Goal: Task Accomplishment & Management: Complete application form

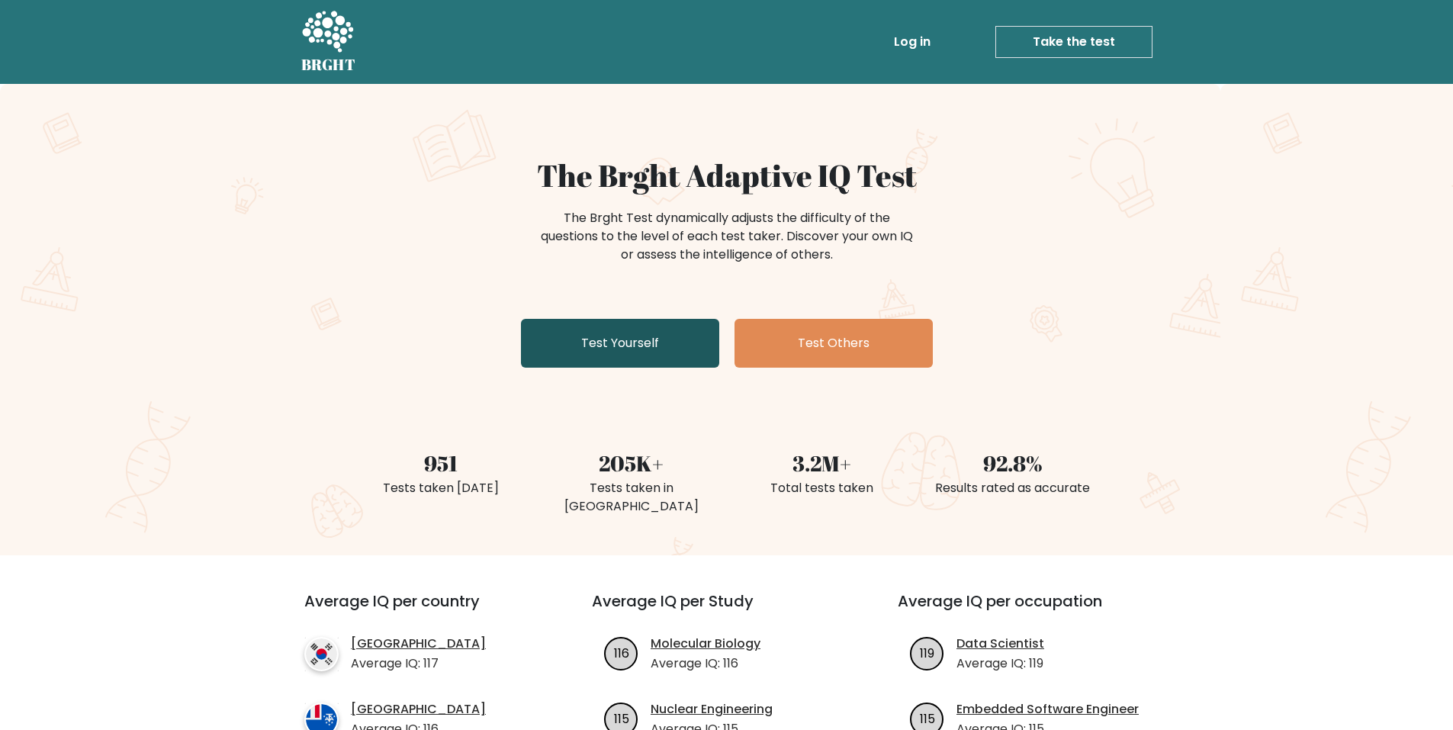
click at [613, 339] on link "Test Yourself" at bounding box center [620, 343] width 198 height 49
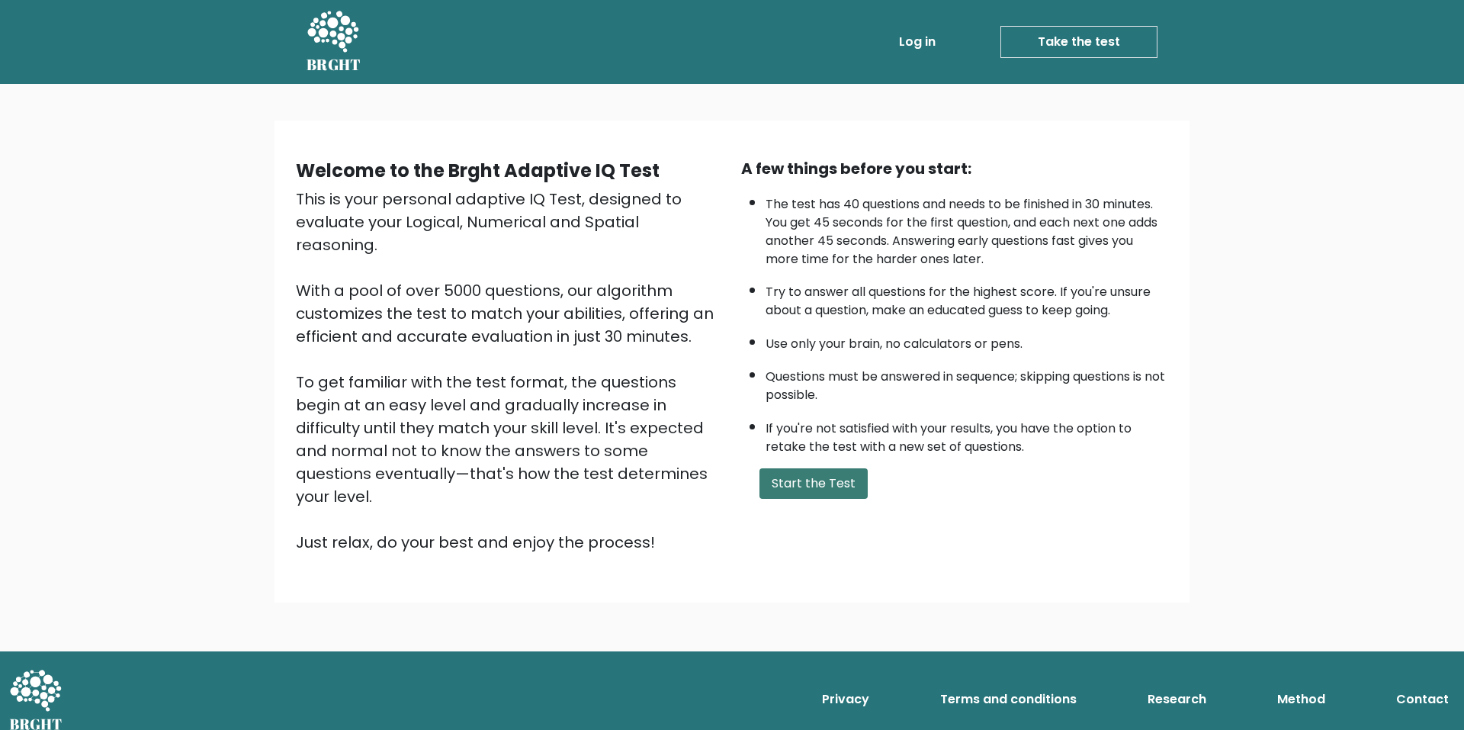
click at [832, 478] on button "Start the Test" at bounding box center [814, 483] width 108 height 31
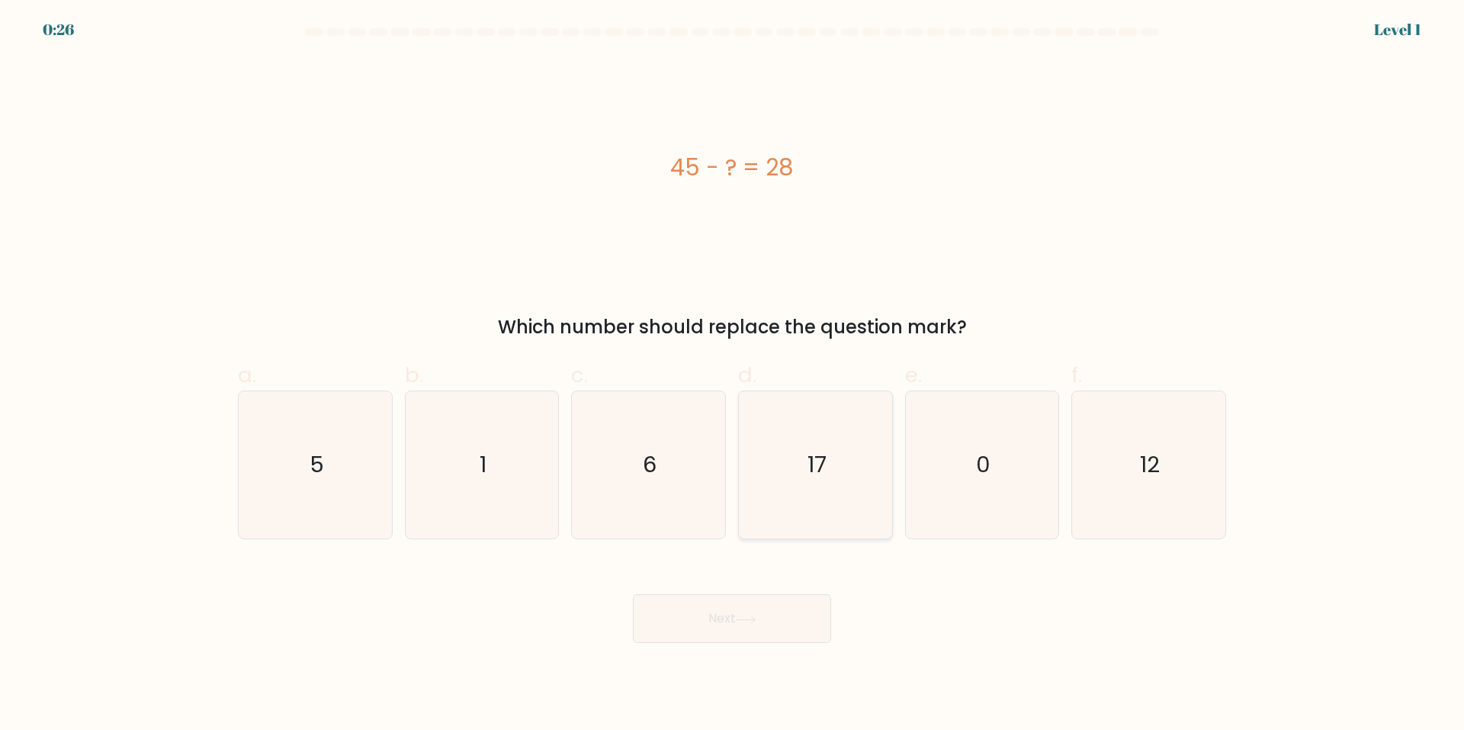
click at [837, 449] on icon "17" at bounding box center [815, 464] width 147 height 147
click at [733, 375] on input "d. 17" at bounding box center [732, 370] width 1 height 10
radio input "true"
click at [741, 609] on button "Next" at bounding box center [732, 618] width 198 height 49
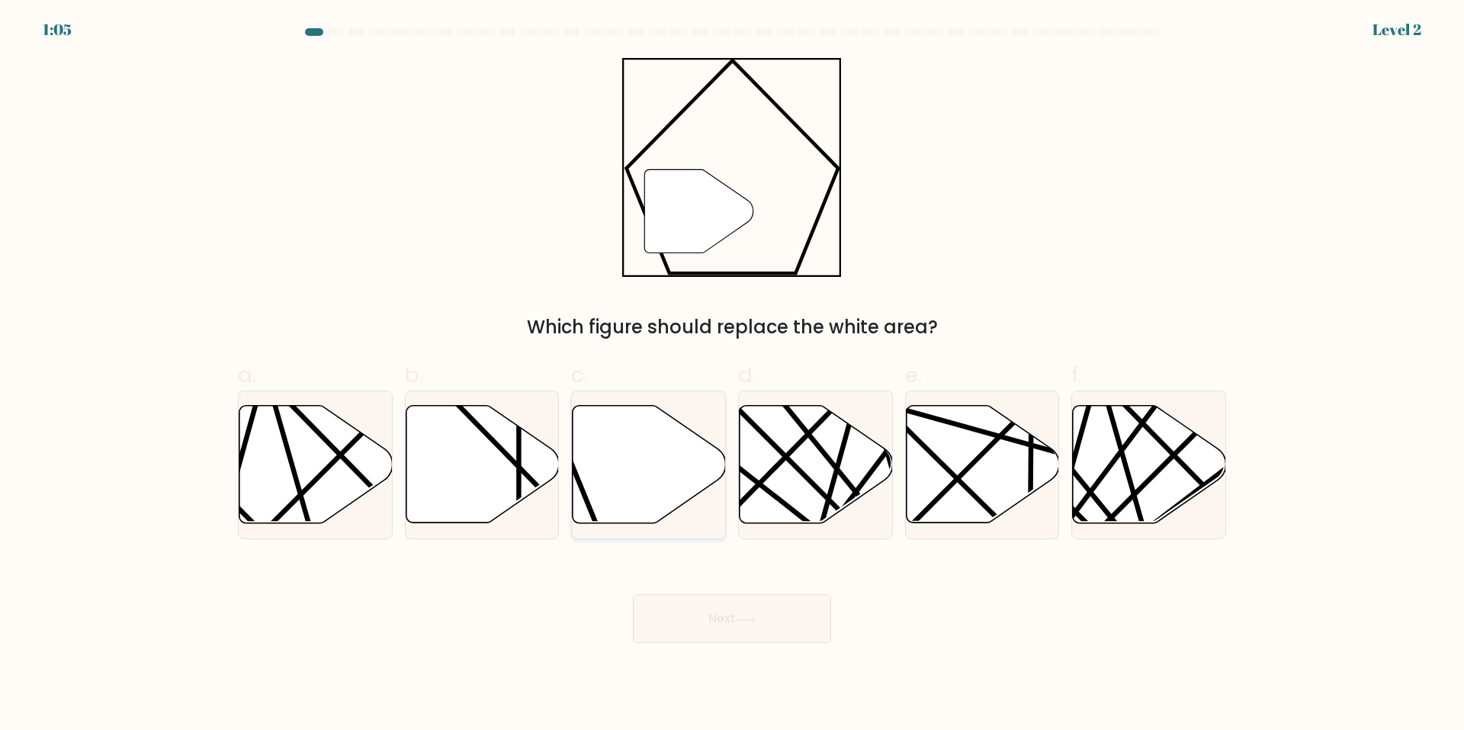
click at [605, 493] on icon at bounding box center [649, 464] width 153 height 117
click at [732, 375] on input "c." at bounding box center [732, 370] width 1 height 10
radio input "true"
click at [707, 608] on button "Next" at bounding box center [732, 618] width 198 height 49
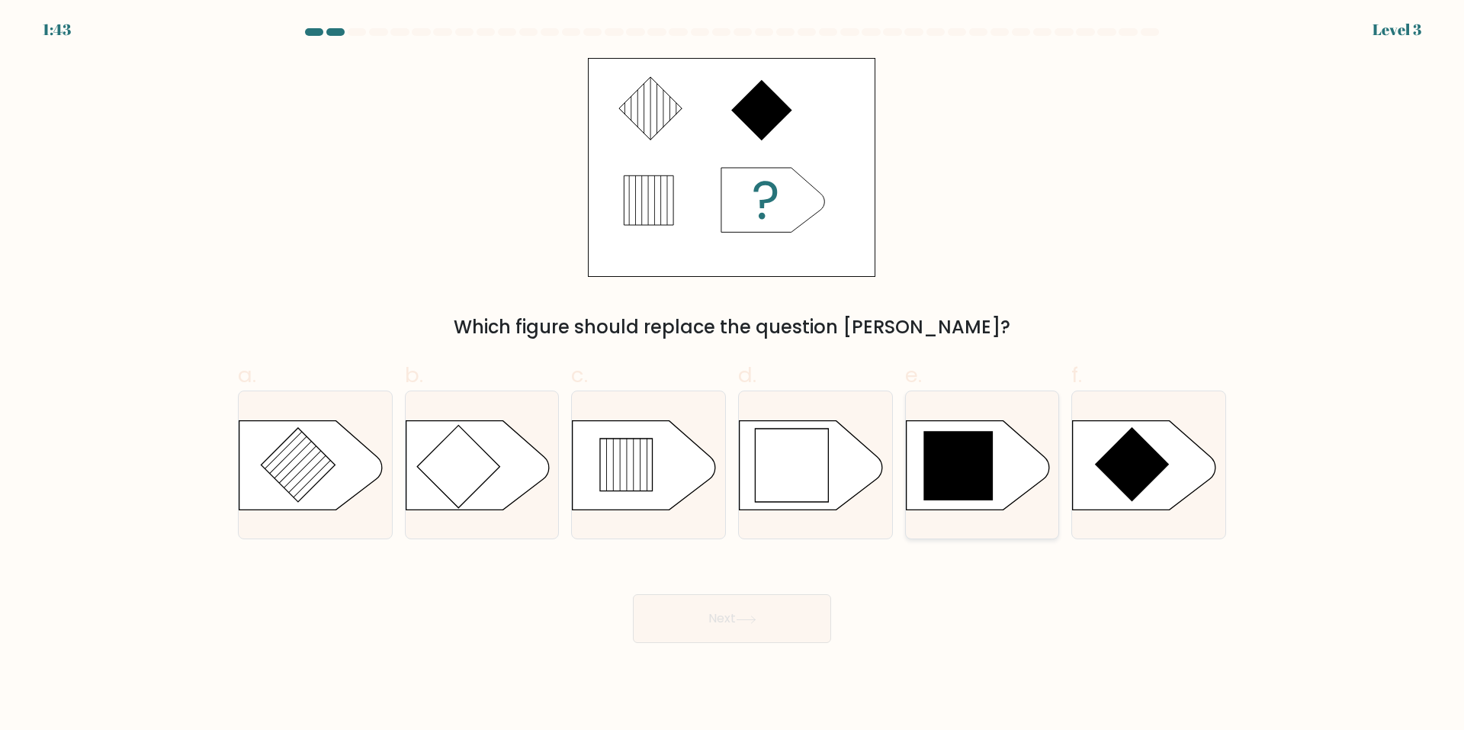
click at [980, 476] on icon at bounding box center [958, 465] width 69 height 69
click at [733, 375] on input "e." at bounding box center [732, 370] width 1 height 10
radio input "true"
click at [795, 611] on button "Next" at bounding box center [732, 618] width 198 height 49
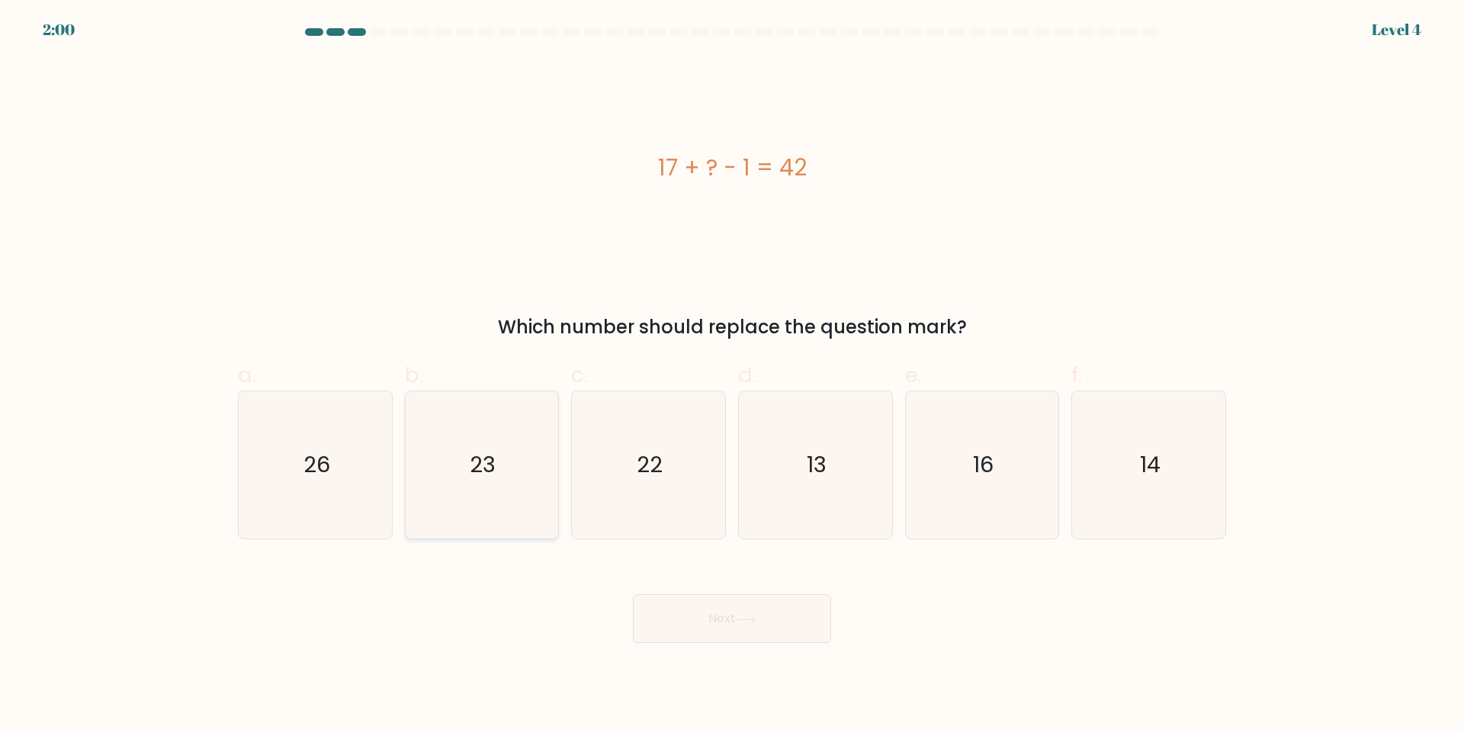
drag, startPoint x: 323, startPoint y: 447, endPoint x: 447, endPoint y: 508, distance: 138.5
click at [326, 447] on icon "26" at bounding box center [315, 464] width 147 height 147
click at [774, 625] on button "Next" at bounding box center [732, 618] width 198 height 49
click at [362, 502] on icon "26" at bounding box center [315, 464] width 147 height 147
click at [732, 375] on input "a. 26" at bounding box center [732, 370] width 1 height 10
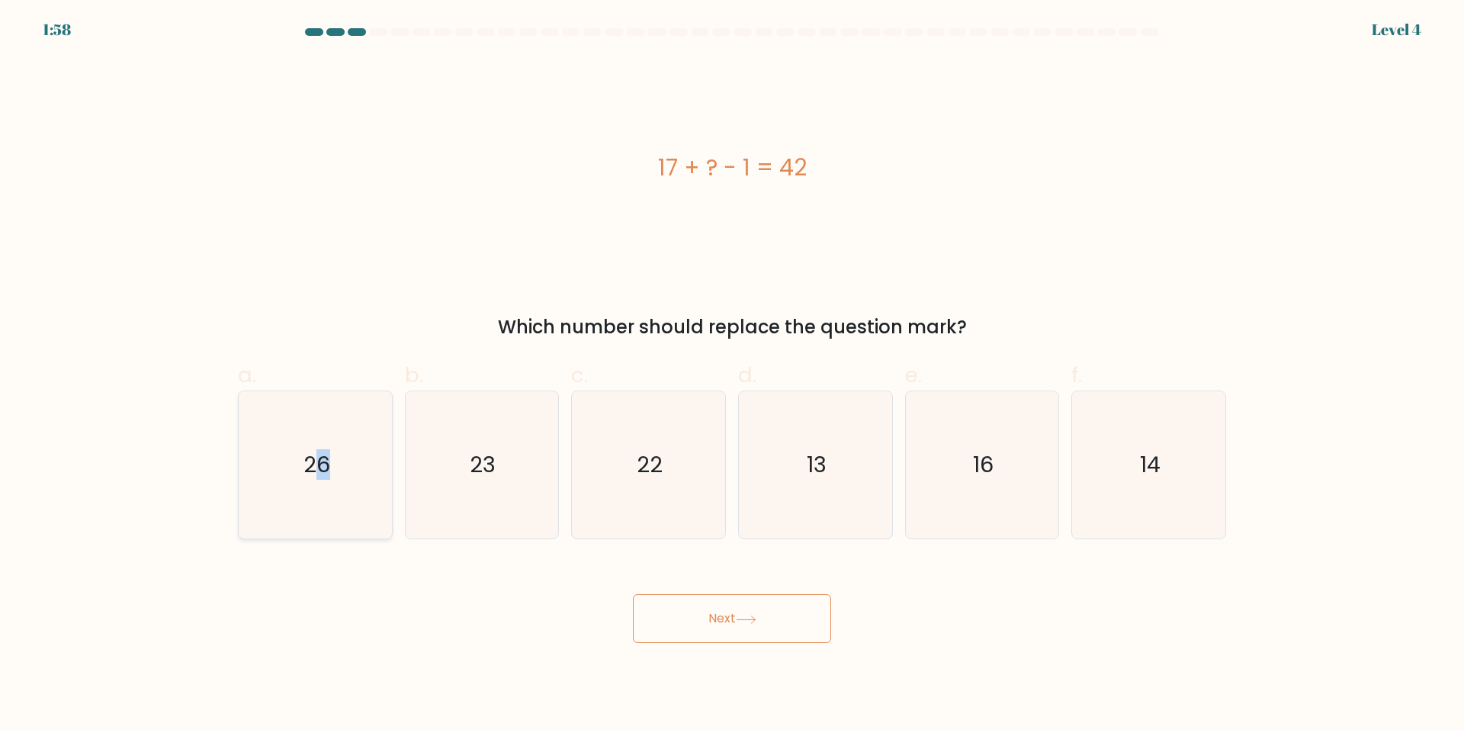
radio input "true"
click at [323, 496] on icon "26" at bounding box center [316, 465] width 146 height 146
click at [732, 375] on input "a. 26" at bounding box center [732, 370] width 1 height 10
click at [268, 412] on icon "26" at bounding box center [316, 465] width 146 height 146
click at [732, 375] on input "a. 26" at bounding box center [732, 370] width 1 height 10
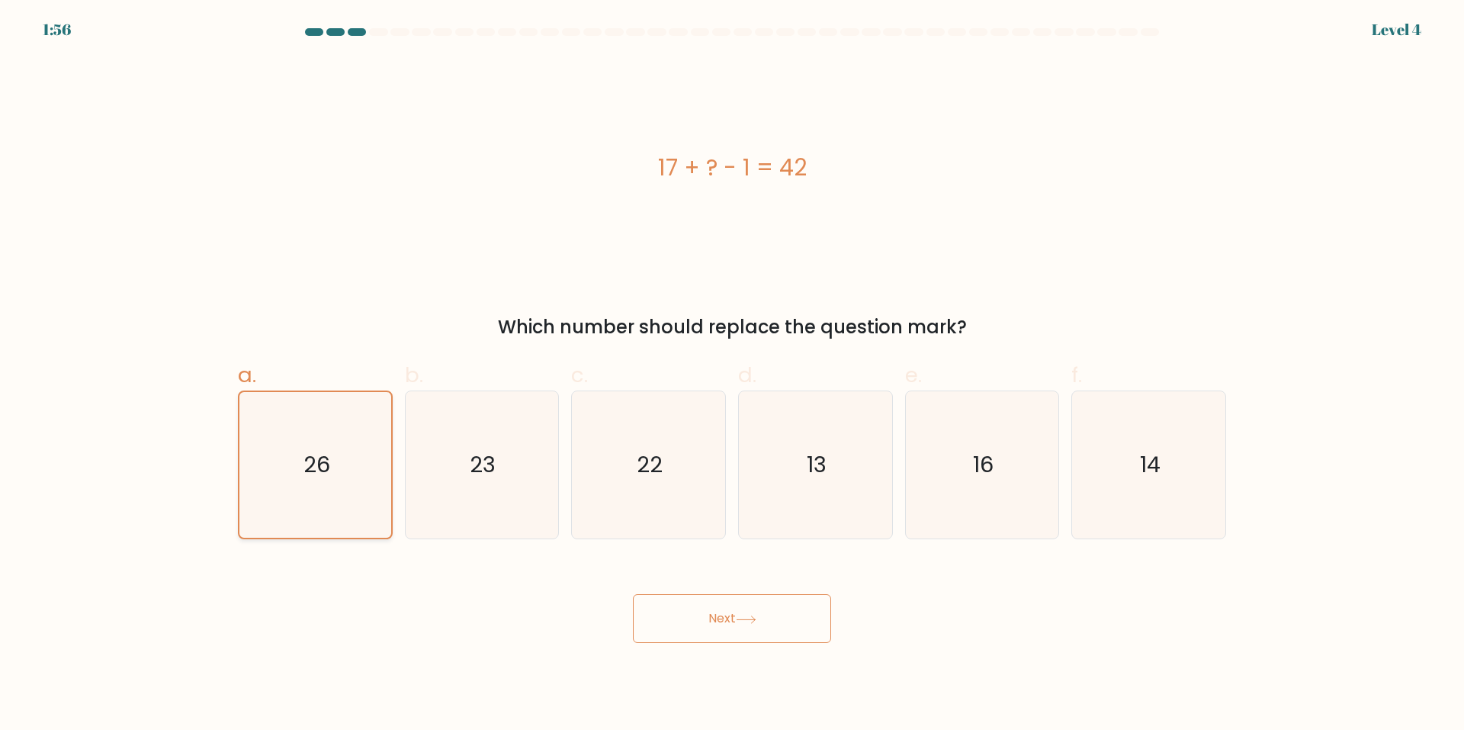
click at [257, 410] on icon "26" at bounding box center [316, 465] width 146 height 146
click at [732, 375] on input "a. 26" at bounding box center [732, 370] width 1 height 10
click at [764, 613] on button "Next" at bounding box center [732, 618] width 198 height 49
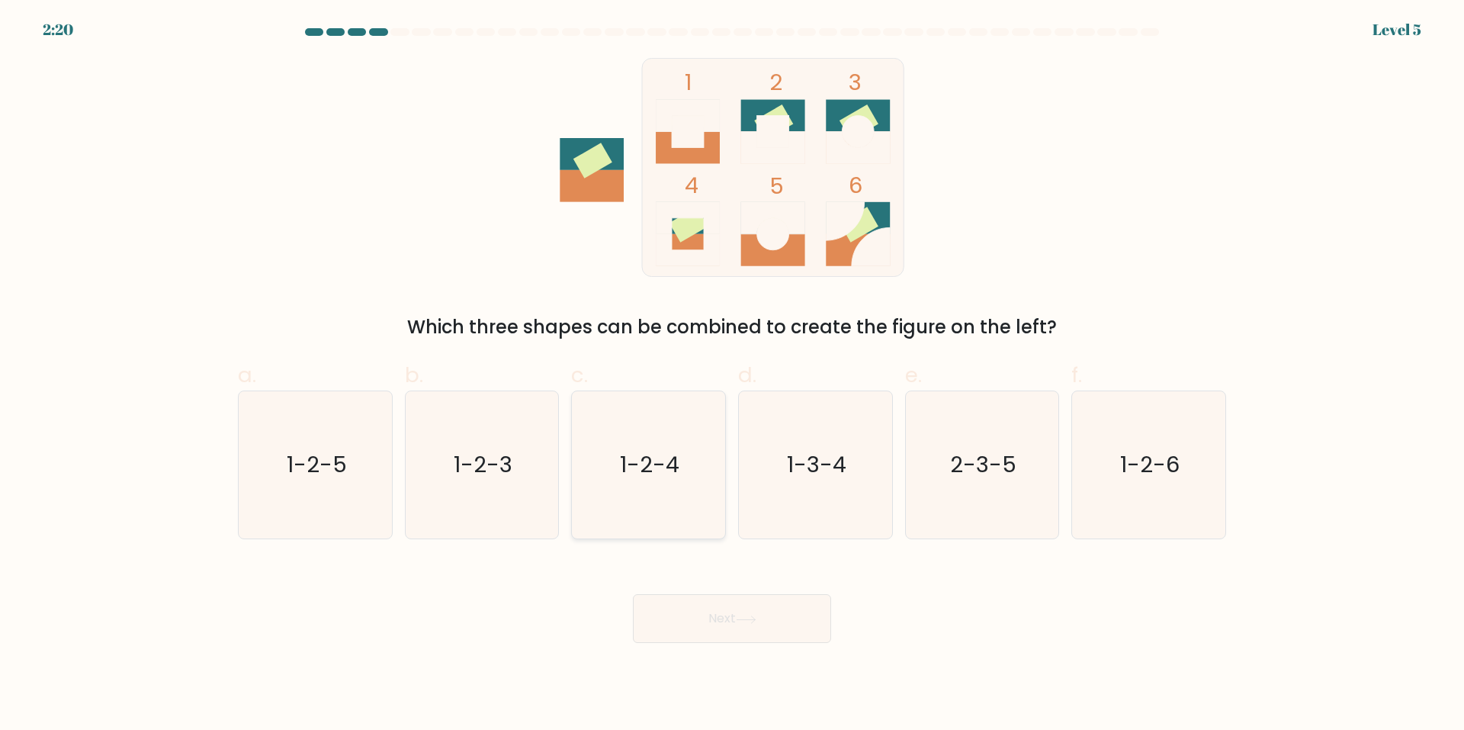
click at [668, 503] on icon "1-2-4" at bounding box center [648, 464] width 147 height 147
click at [732, 375] on input "c. 1-2-4" at bounding box center [732, 370] width 1 height 10
radio input "true"
click at [718, 610] on button "Next" at bounding box center [732, 618] width 198 height 49
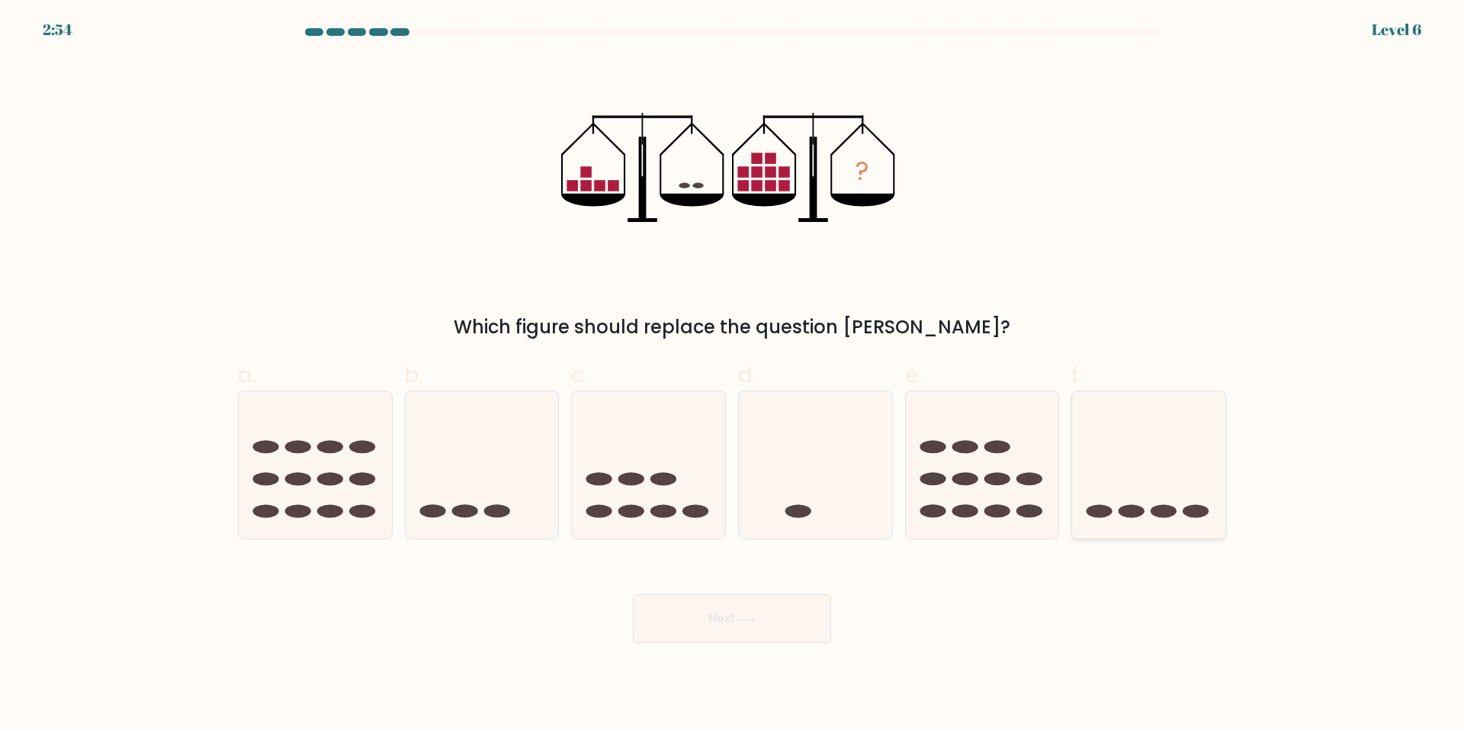
click at [1111, 505] on icon at bounding box center [1148, 465] width 153 height 127
click at [733, 375] on input "f." at bounding box center [732, 370] width 1 height 10
radio input "true"
click at [770, 622] on button "Next" at bounding box center [732, 618] width 198 height 49
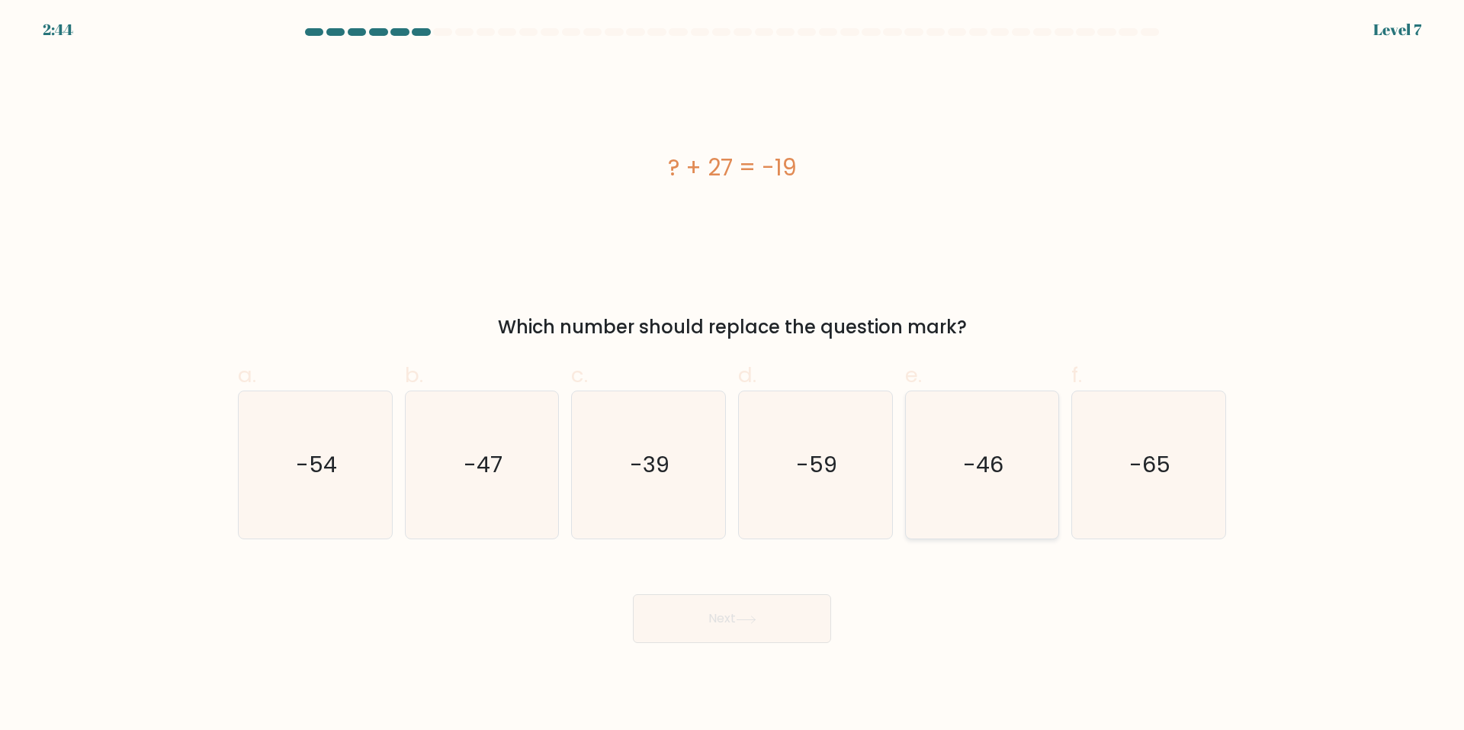
click at [967, 455] on text "-46" at bounding box center [983, 465] width 40 height 31
click at [733, 375] on input "e. -46" at bounding box center [732, 370] width 1 height 10
radio input "true"
click at [774, 624] on button "Next" at bounding box center [732, 618] width 198 height 49
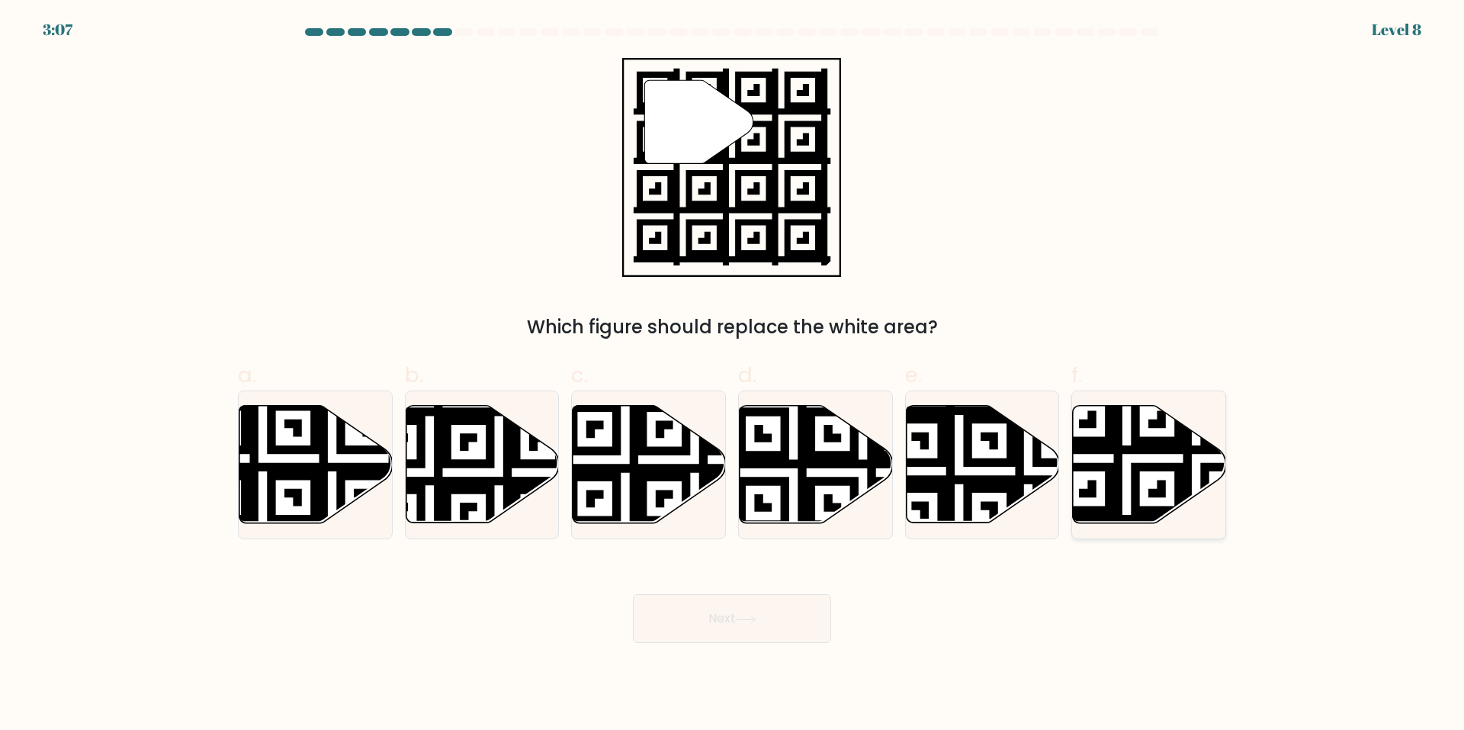
click at [1146, 456] on icon at bounding box center [1149, 464] width 153 height 117
click at [733, 375] on input "f." at bounding box center [732, 370] width 1 height 10
radio input "true"
click at [696, 625] on button "Next" at bounding box center [732, 618] width 198 height 49
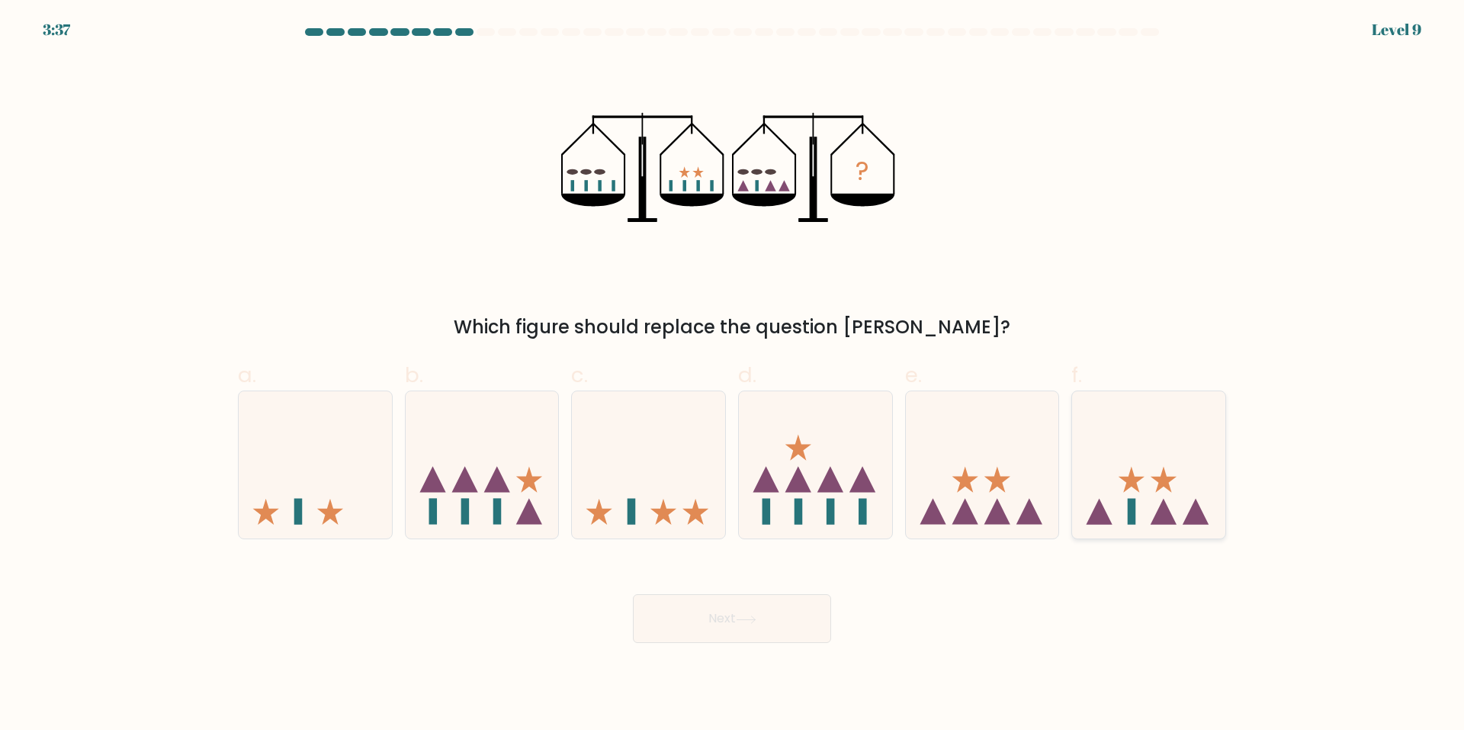
click at [1146, 513] on icon at bounding box center [1148, 465] width 153 height 127
click at [733, 375] on input "f." at bounding box center [732, 370] width 1 height 10
radio input "true"
click at [749, 625] on button "Next" at bounding box center [732, 618] width 198 height 49
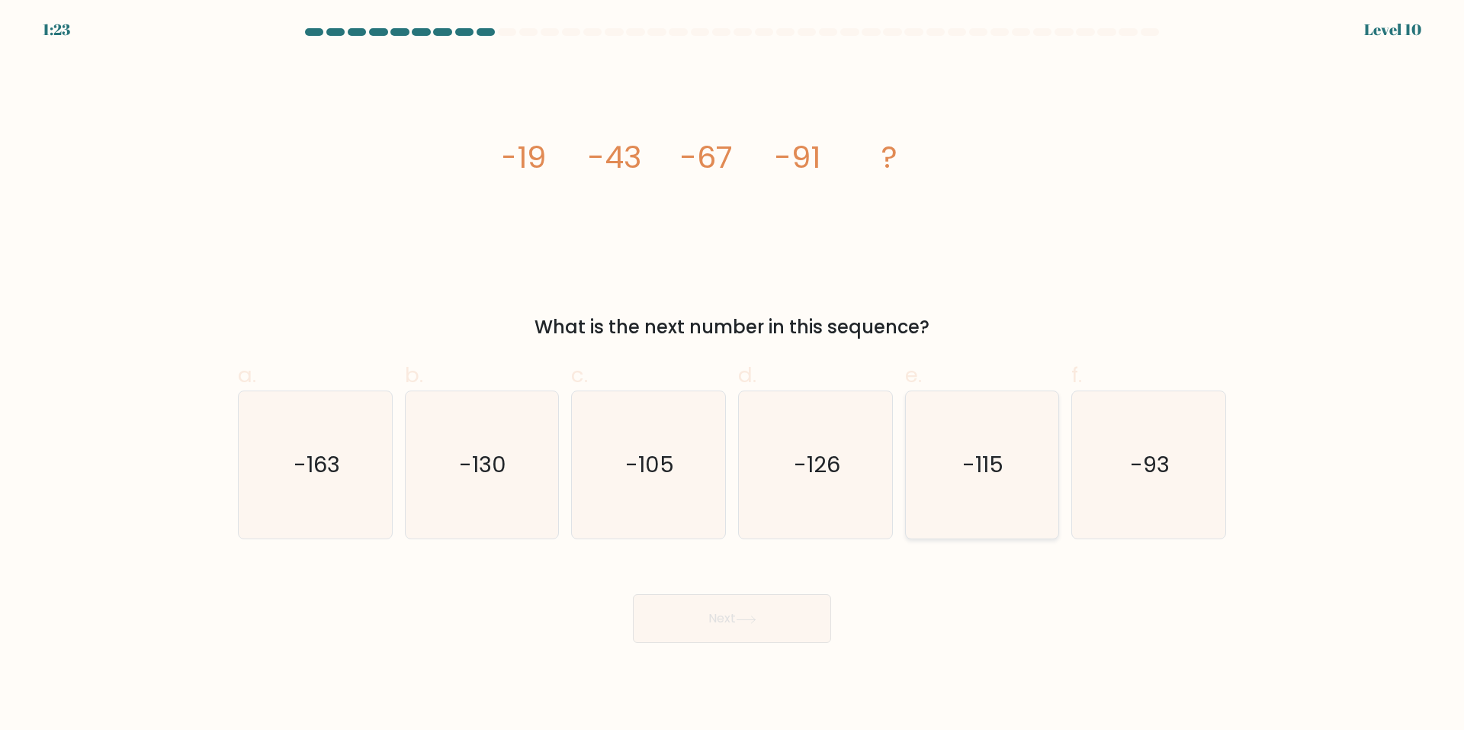
click at [1009, 493] on icon "-115" at bounding box center [981, 464] width 147 height 147
click at [733, 375] on input "e. -115" at bounding box center [732, 370] width 1 height 10
radio input "true"
click at [780, 622] on button "Next" at bounding box center [732, 618] width 198 height 49
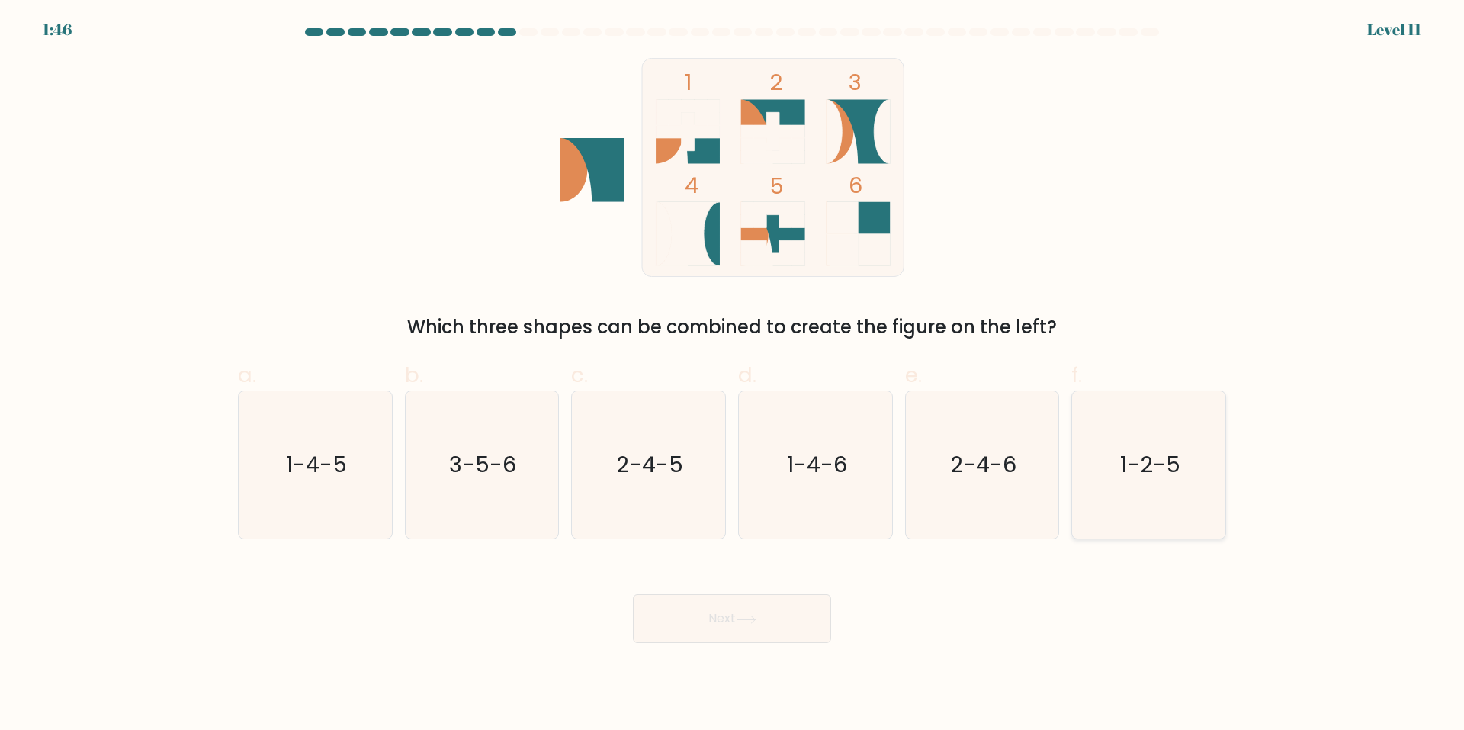
click at [1132, 461] on text "1-2-5" at bounding box center [1150, 465] width 60 height 31
click at [733, 375] on input "f. 1-2-5" at bounding box center [732, 370] width 1 height 10
radio input "true"
click at [763, 628] on button "Next" at bounding box center [732, 618] width 198 height 49
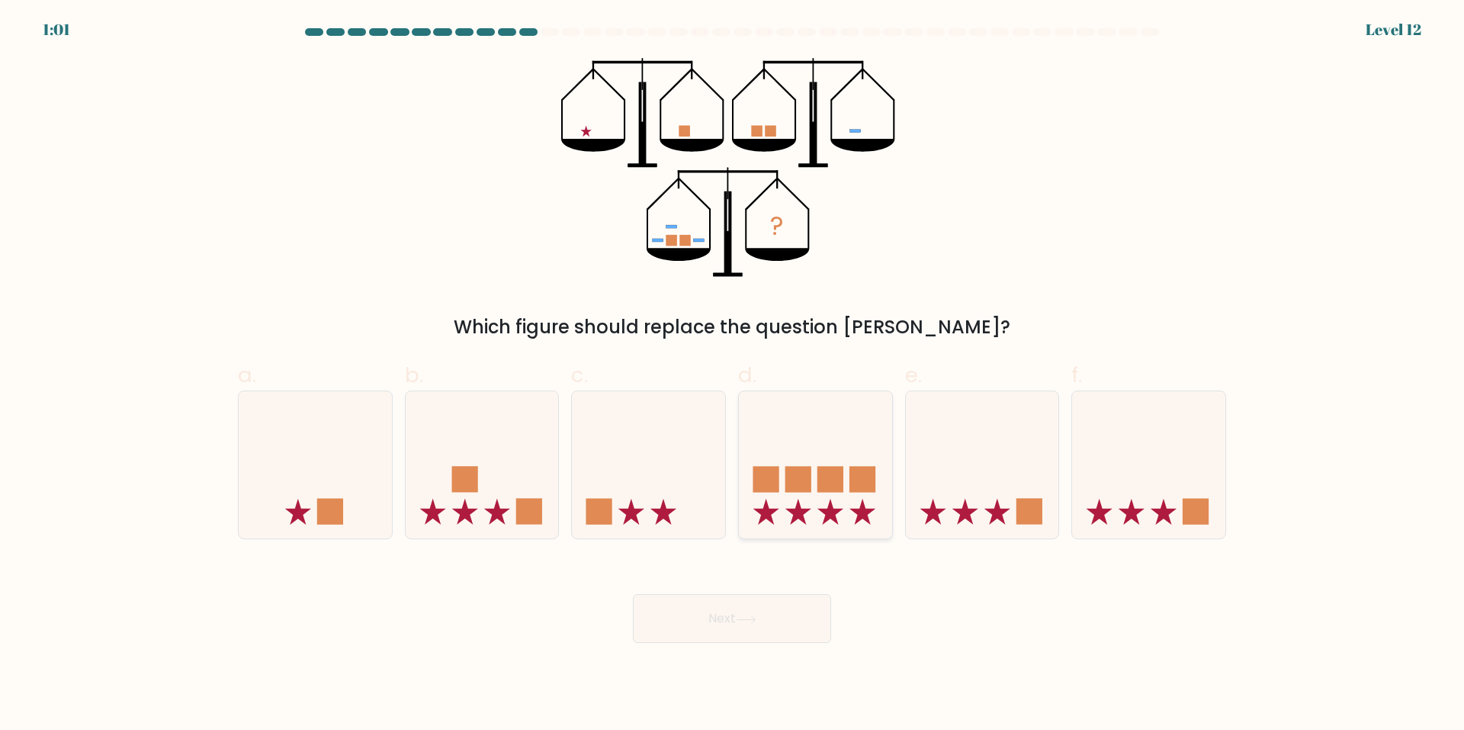
click at [799, 442] on icon at bounding box center [815, 465] width 153 height 127
click at [733, 375] on input "d." at bounding box center [732, 370] width 1 height 10
radio input "true"
click at [757, 610] on button "Next" at bounding box center [732, 618] width 198 height 49
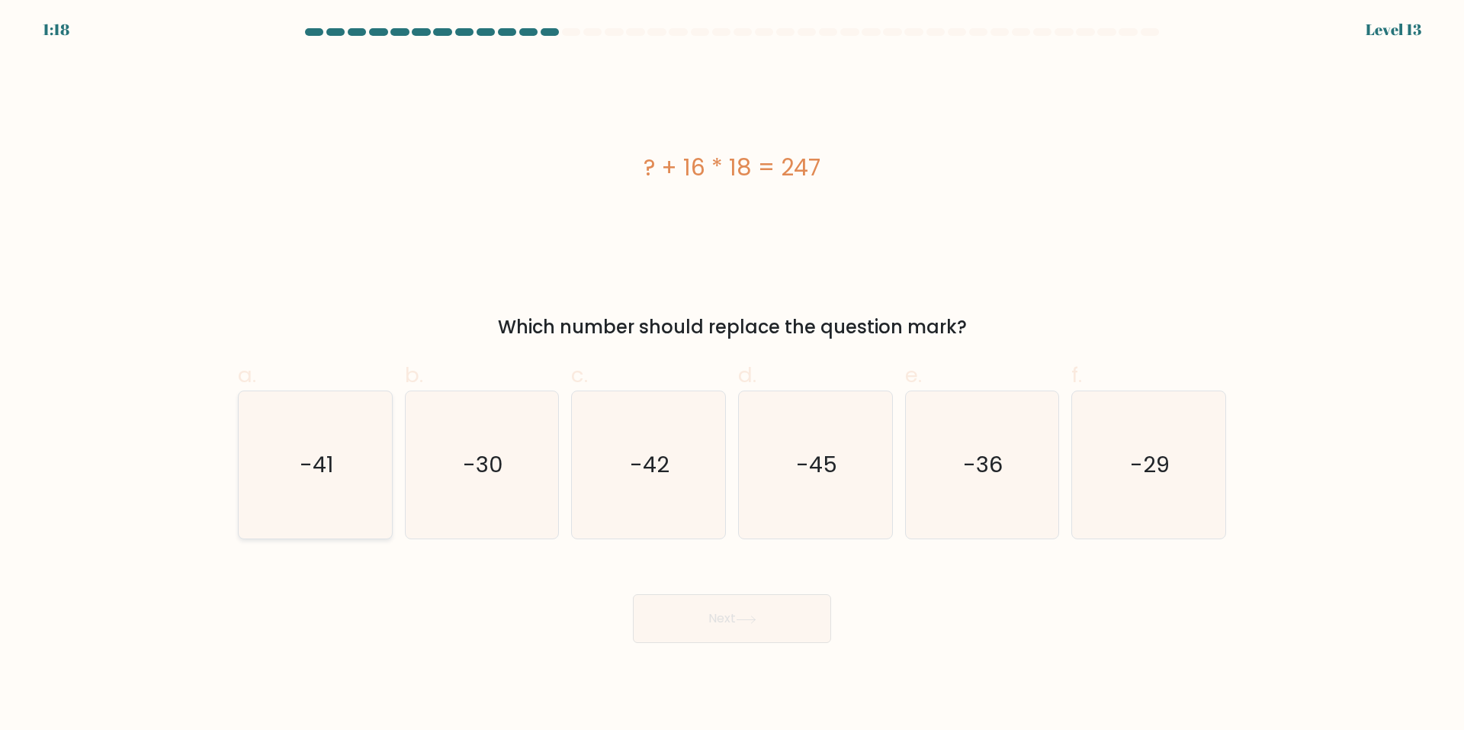
click at [283, 468] on icon "-41" at bounding box center [315, 464] width 147 height 147
click at [732, 375] on input "a. -41" at bounding box center [732, 370] width 1 height 10
radio input "true"
click at [748, 625] on button "Next" at bounding box center [732, 618] width 198 height 49
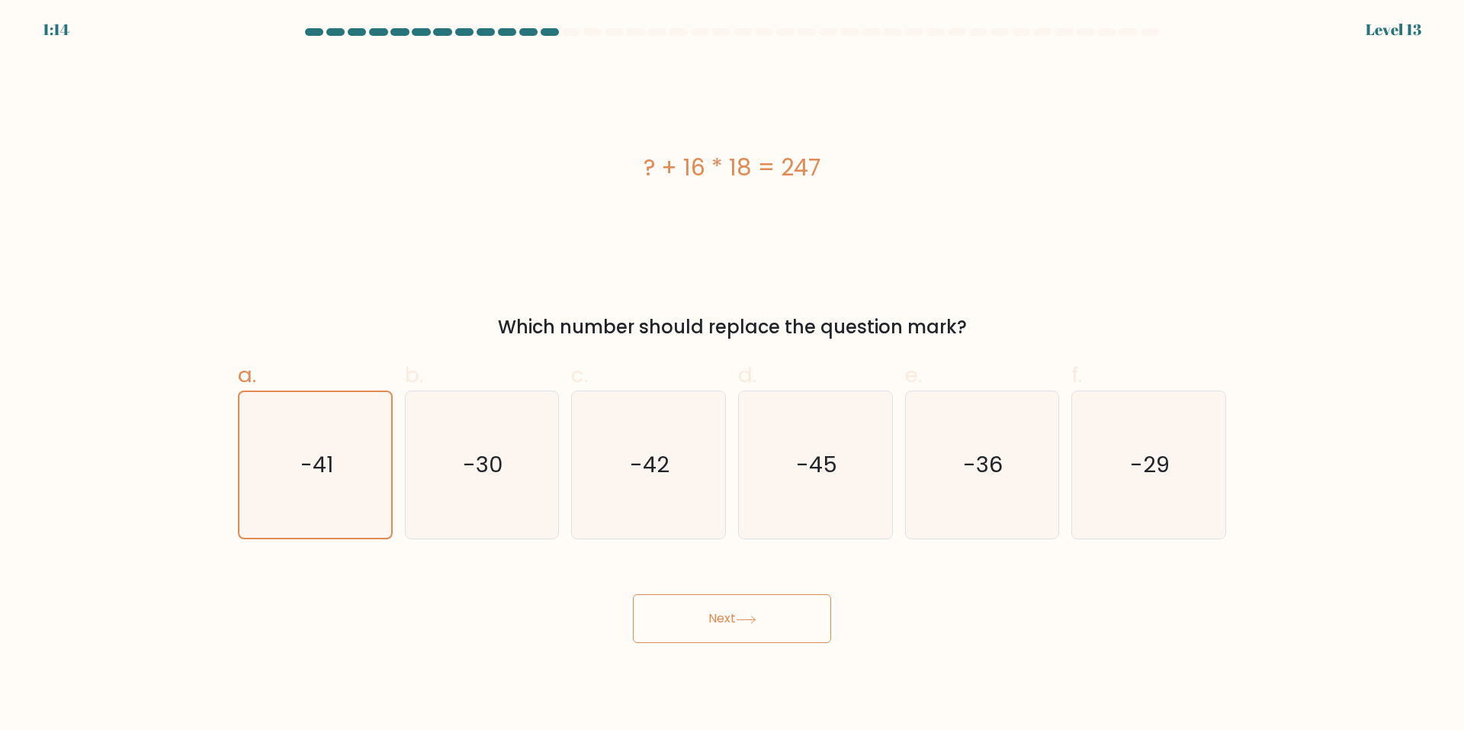
click at [761, 619] on button "Next" at bounding box center [732, 618] width 198 height 49
click at [302, 475] on text "-41" at bounding box center [317, 465] width 33 height 31
click at [732, 375] on input "a. -41" at bounding box center [732, 370] width 1 height 10
click at [783, 619] on button "Next" at bounding box center [732, 618] width 198 height 49
click at [767, 610] on button "Next" at bounding box center [732, 618] width 198 height 49
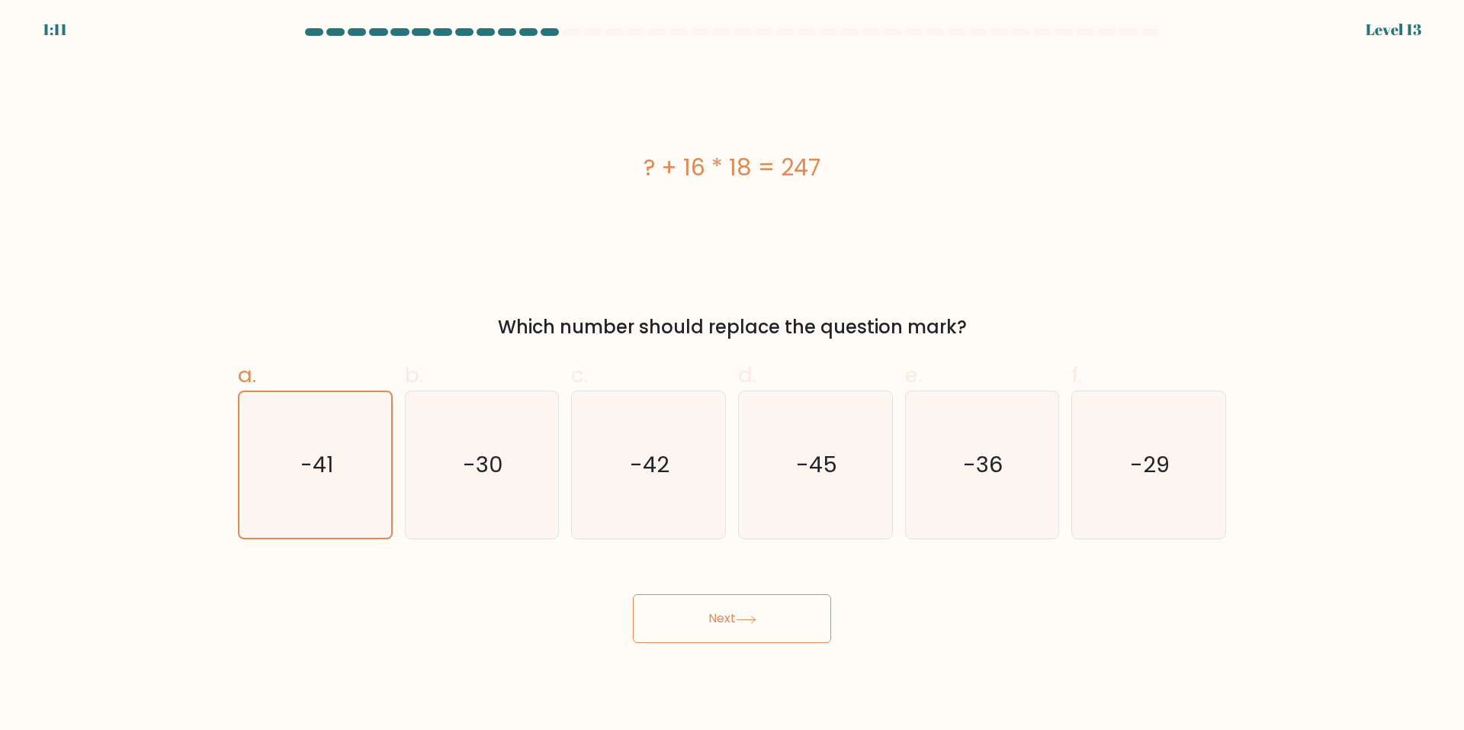
click at [767, 610] on button "Next" at bounding box center [732, 618] width 198 height 49
click at [435, 467] on icon "-30" at bounding box center [481, 464] width 147 height 147
click at [732, 375] on input "b. -30" at bounding box center [732, 370] width 1 height 10
radio input "true"
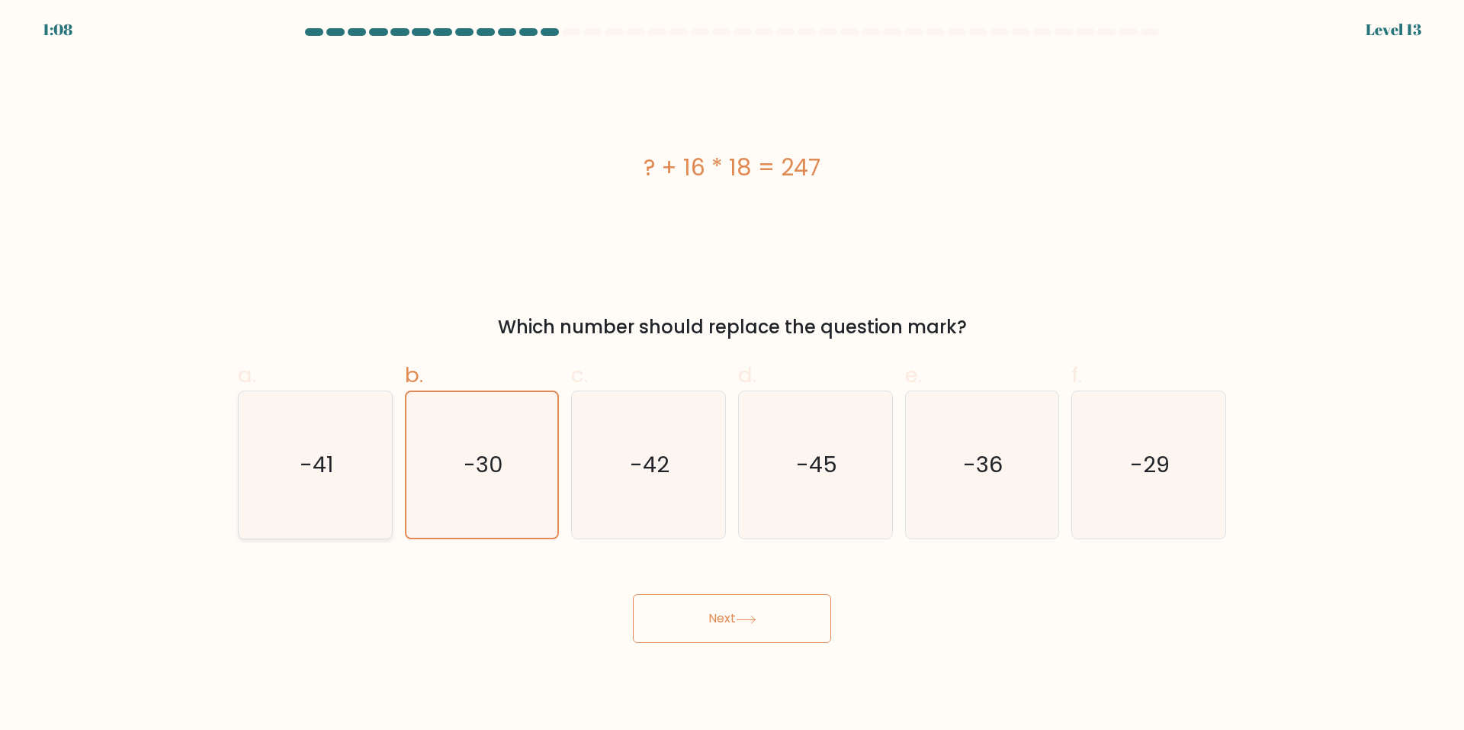
click at [356, 480] on icon "-41" at bounding box center [315, 464] width 147 height 147
click at [732, 375] on input "a. -41" at bounding box center [732, 370] width 1 height 10
radio input "true"
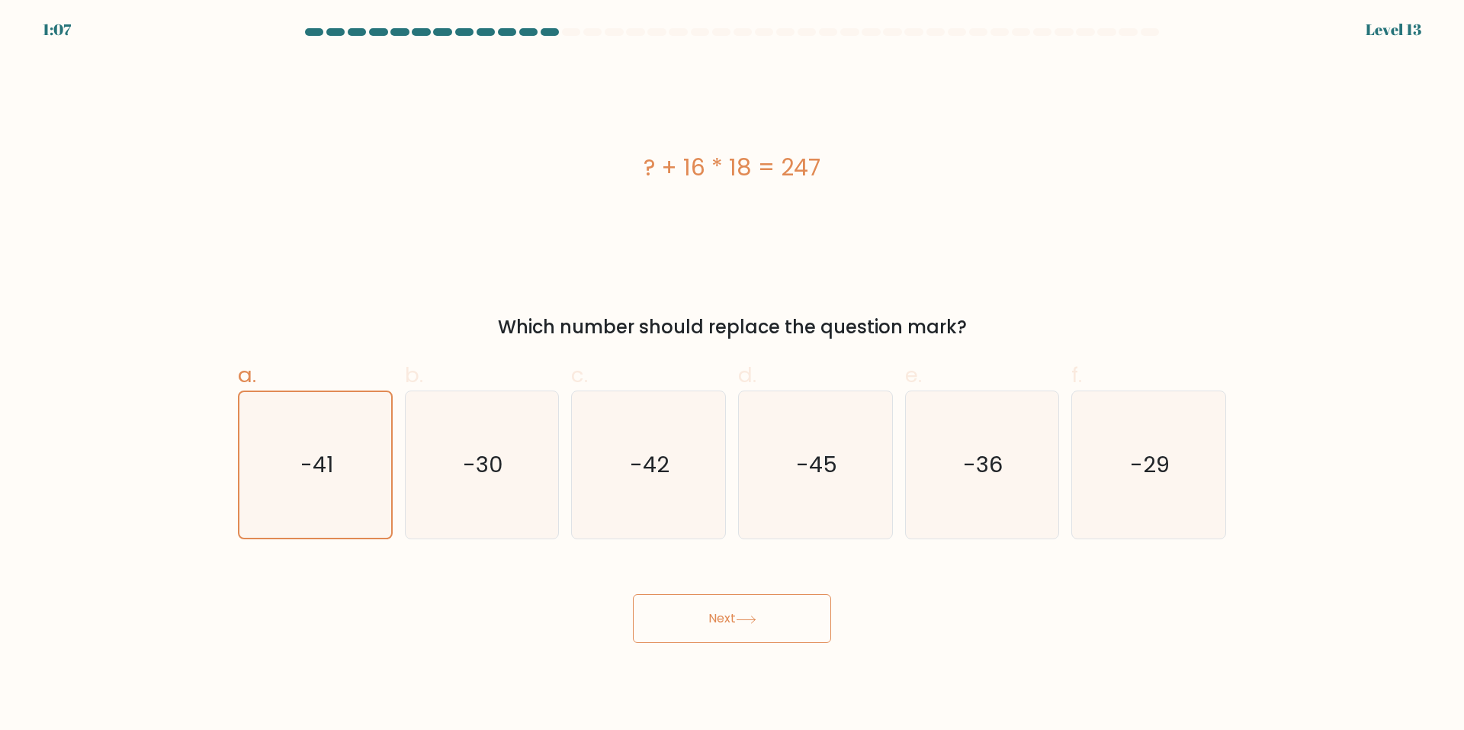
click at [814, 645] on body "1:07 Level 13" at bounding box center [732, 365] width 1464 height 730
click at [806, 628] on button "Next" at bounding box center [732, 618] width 198 height 49
click at [806, 627] on button "Next" at bounding box center [732, 618] width 198 height 49
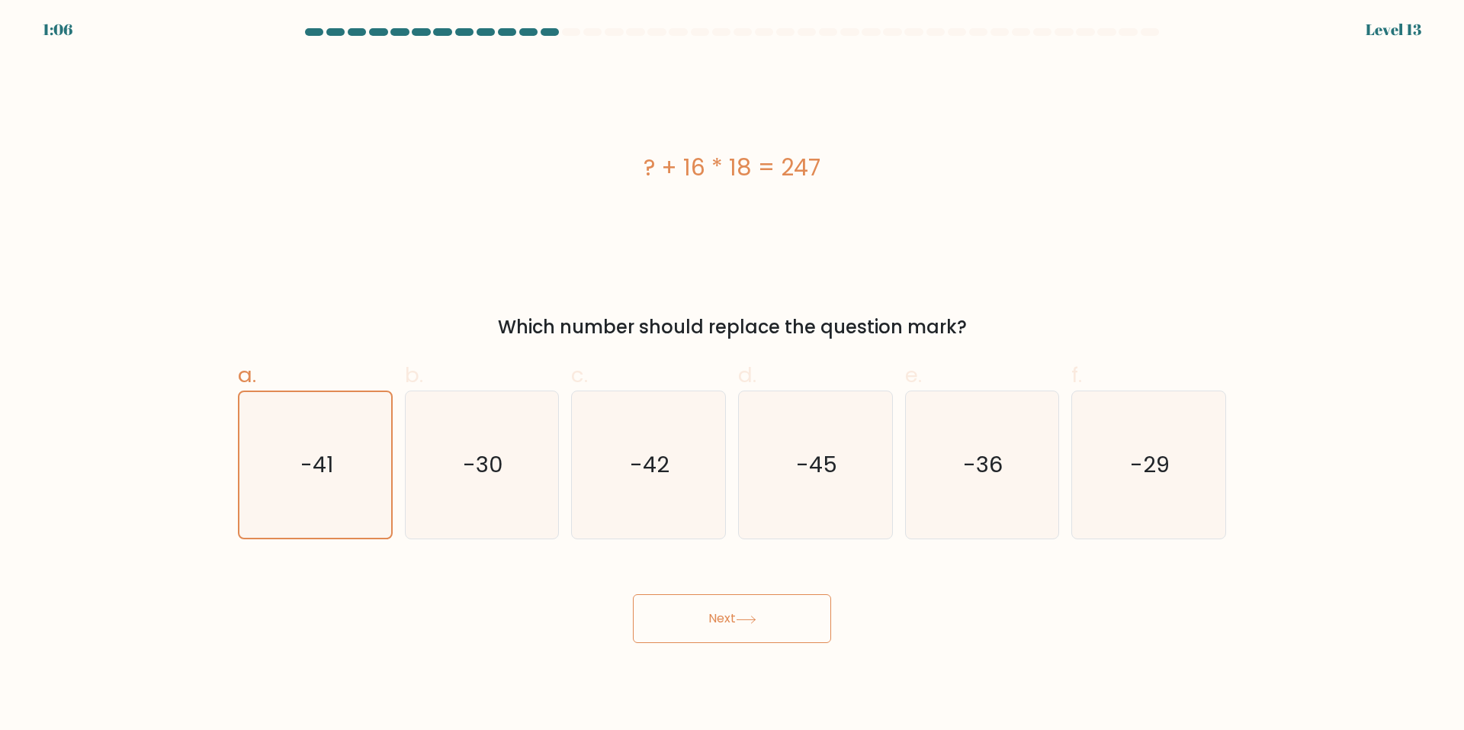
click at [806, 627] on button "Next" at bounding box center [732, 618] width 198 height 49
click at [722, 617] on button "Next" at bounding box center [732, 618] width 198 height 49
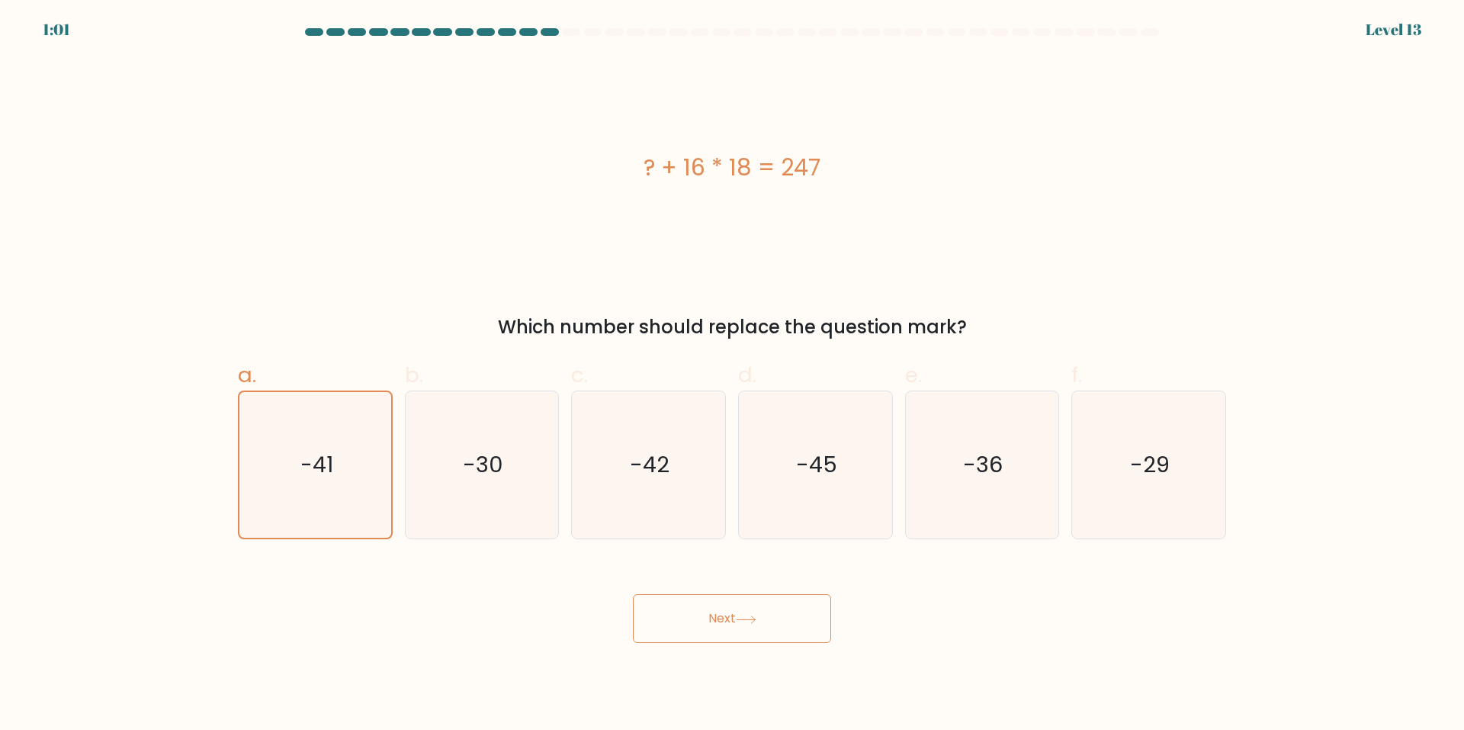
click at [723, 617] on button "Next" at bounding box center [732, 618] width 198 height 49
click at [723, 616] on button "Next" at bounding box center [732, 618] width 198 height 49
click at [438, 496] on icon "-30" at bounding box center [481, 464] width 147 height 147
click at [732, 375] on input "b. -30" at bounding box center [732, 370] width 1 height 10
radio input "true"
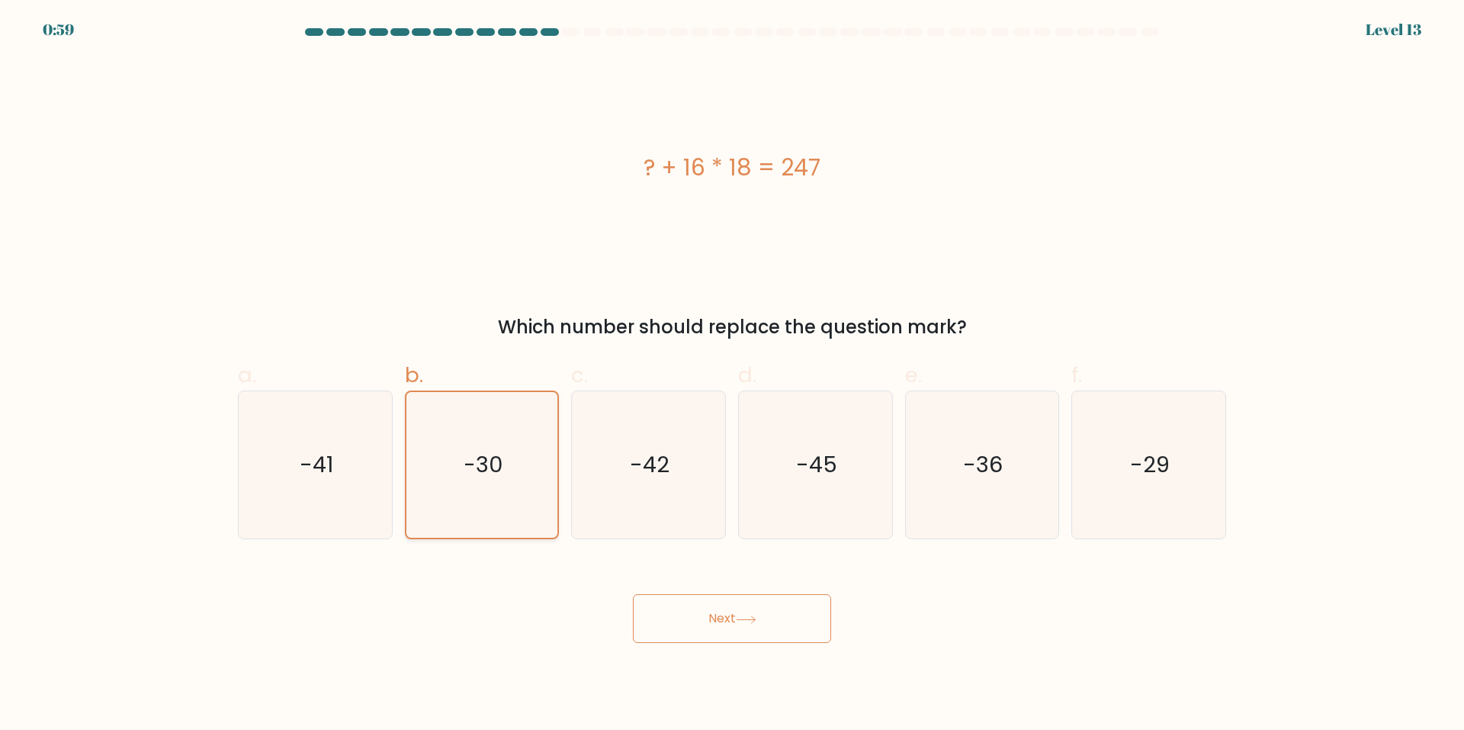
click at [486, 497] on icon "-30" at bounding box center [482, 465] width 146 height 146
click at [732, 375] on input "b. -30" at bounding box center [732, 370] width 1 height 10
click at [697, 487] on icon "-42" at bounding box center [648, 464] width 147 height 147
click at [732, 375] on input "c. -42" at bounding box center [732, 370] width 1 height 10
radio input "true"
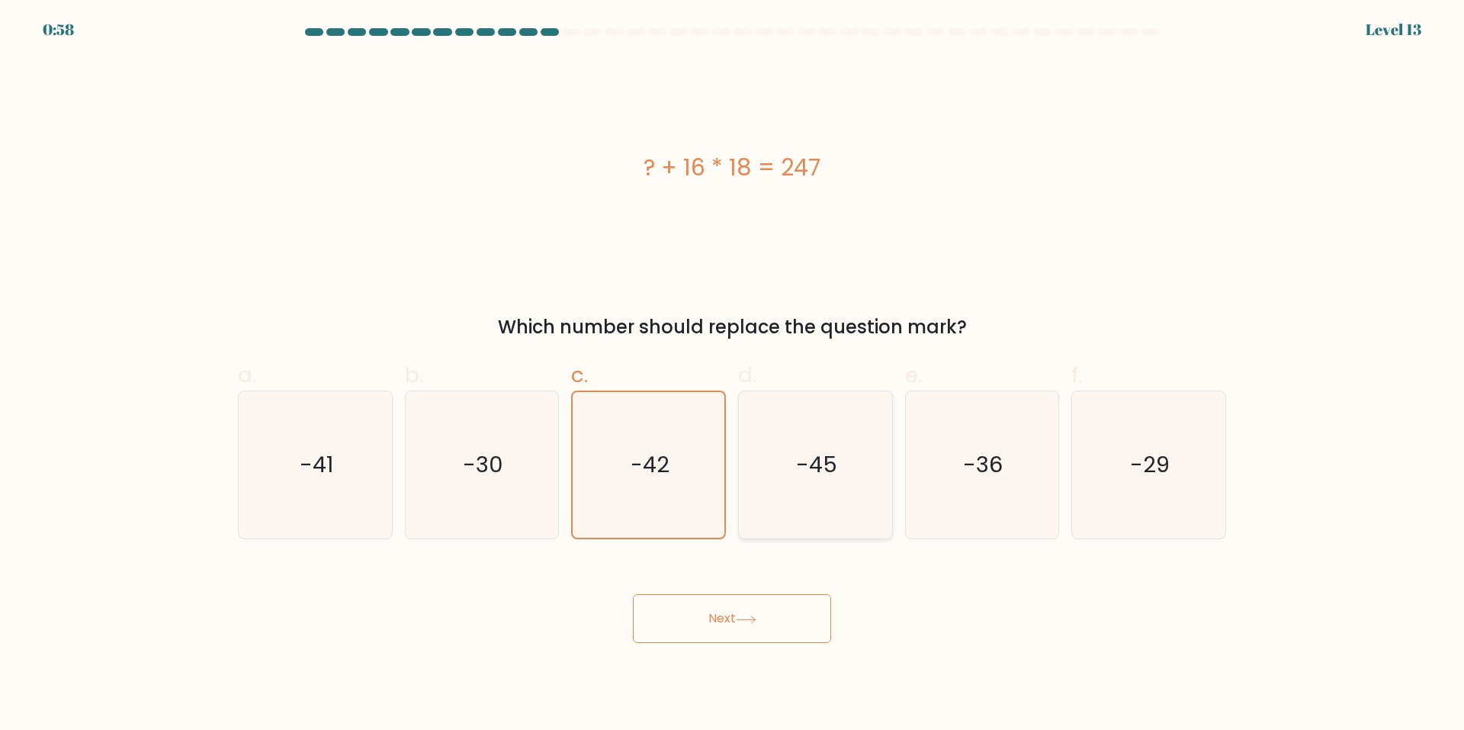
click at [828, 493] on icon "-45" at bounding box center [815, 464] width 147 height 147
click at [733, 375] on input "d. -45" at bounding box center [732, 370] width 1 height 10
radio input "true"
click at [1073, 477] on div "-29" at bounding box center [1149, 465] width 155 height 149
click at [733, 375] on input "f. -29" at bounding box center [732, 370] width 1 height 10
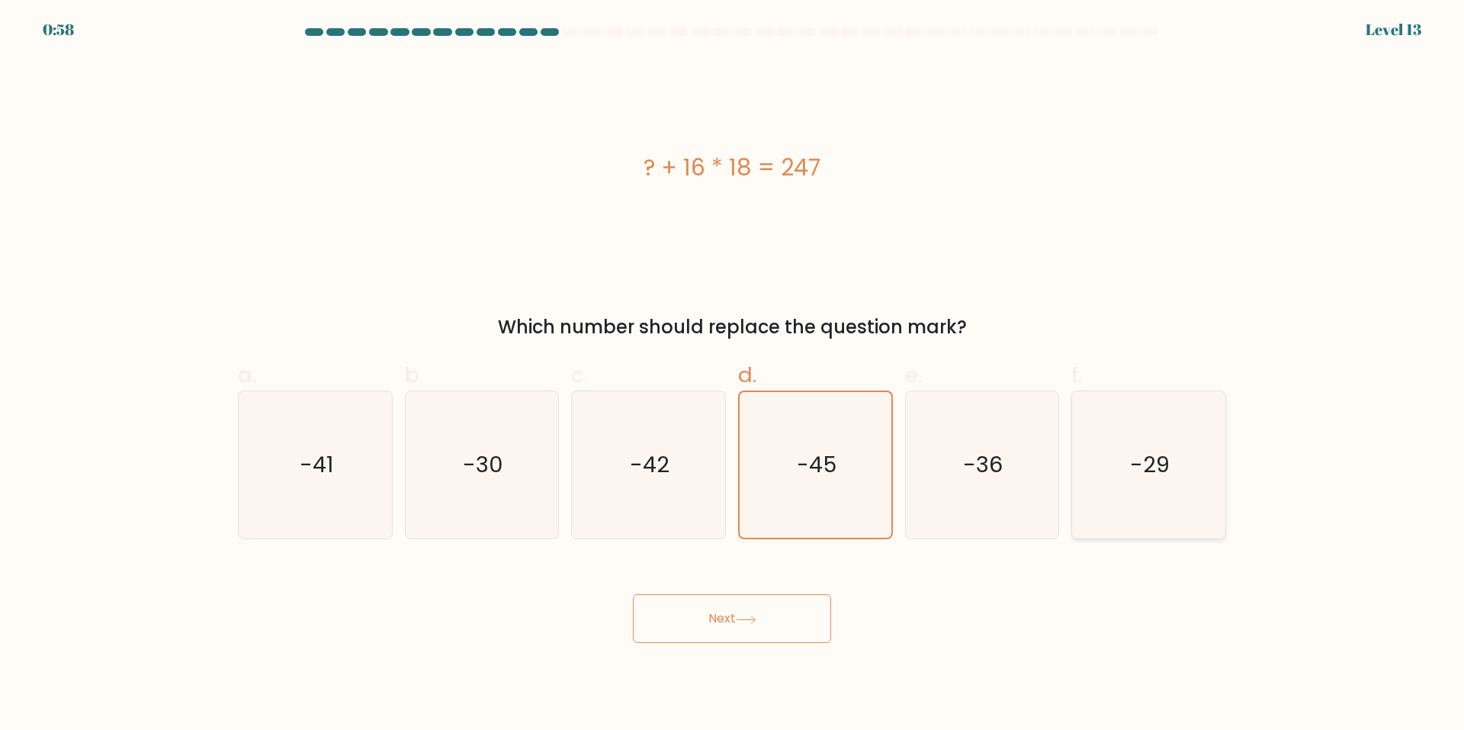
radio input "true"
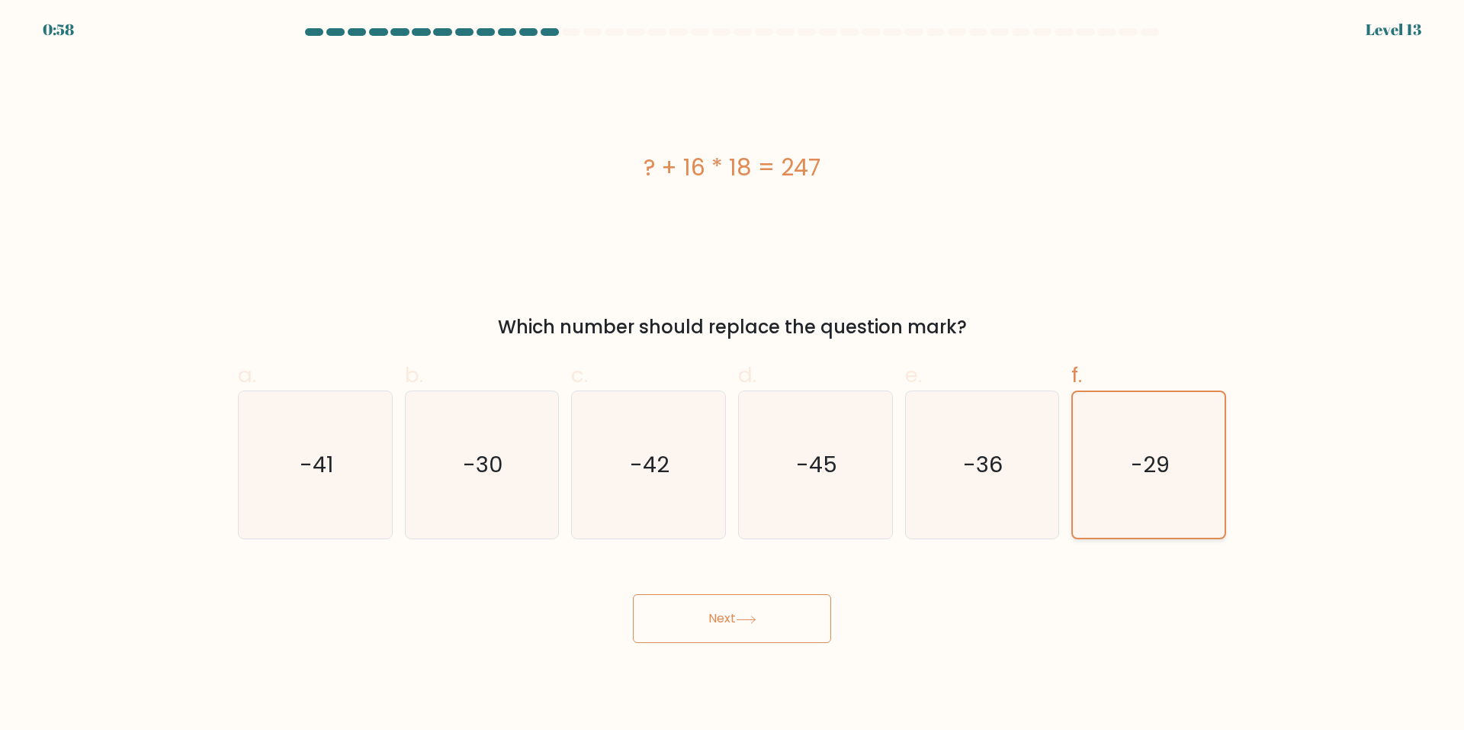
click at [1147, 474] on text "-29" at bounding box center [1150, 465] width 39 height 31
click at [733, 375] on input "f. -29" at bounding box center [732, 370] width 1 height 10
click at [276, 471] on icon "-41" at bounding box center [315, 464] width 147 height 147
click at [732, 375] on input "a. -41" at bounding box center [732, 370] width 1 height 10
radio input "true"
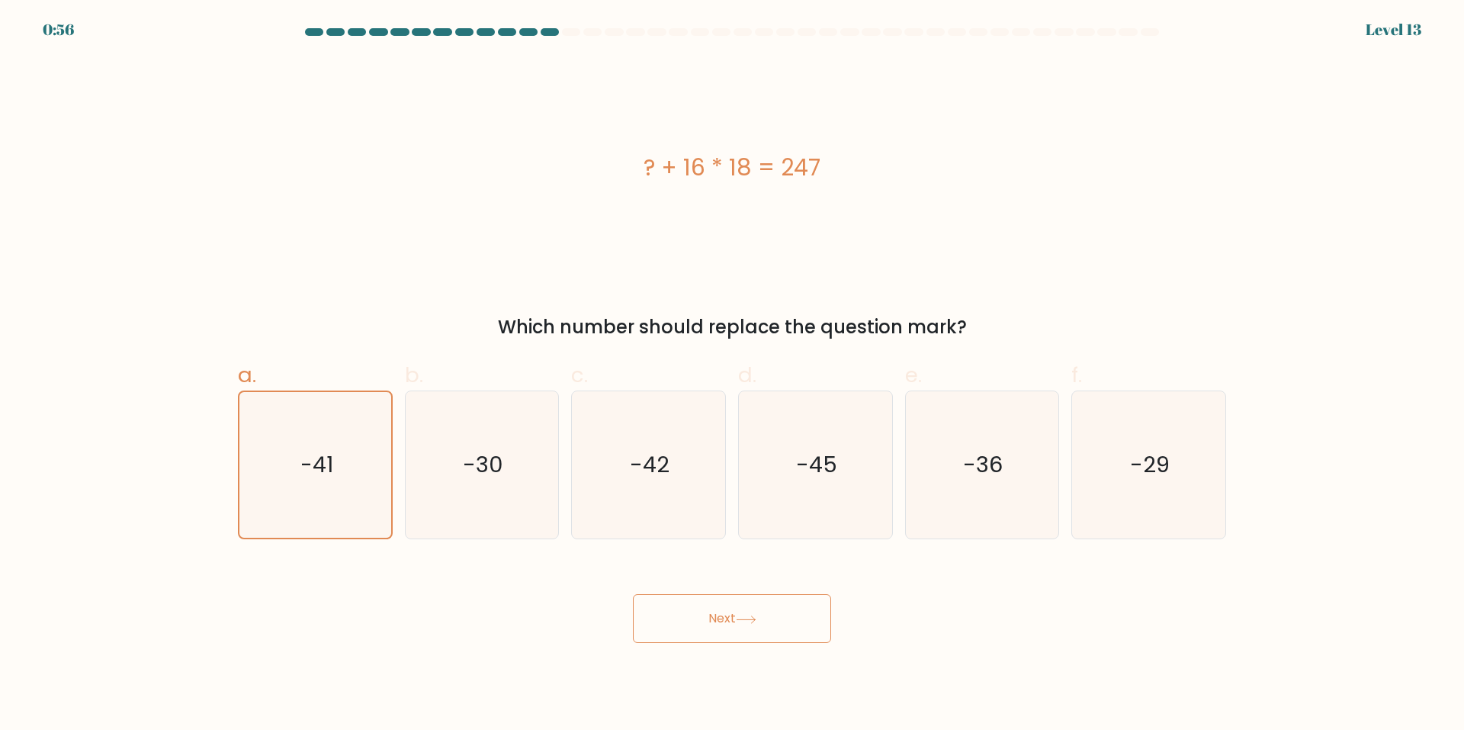
click at [777, 620] on button "Next" at bounding box center [732, 618] width 198 height 49
click at [773, 620] on button "Next" at bounding box center [732, 618] width 198 height 49
drag, startPoint x: 773, startPoint y: 620, endPoint x: 834, endPoint y: 50, distance: 573.8
click at [773, 613] on button "Next" at bounding box center [732, 618] width 198 height 49
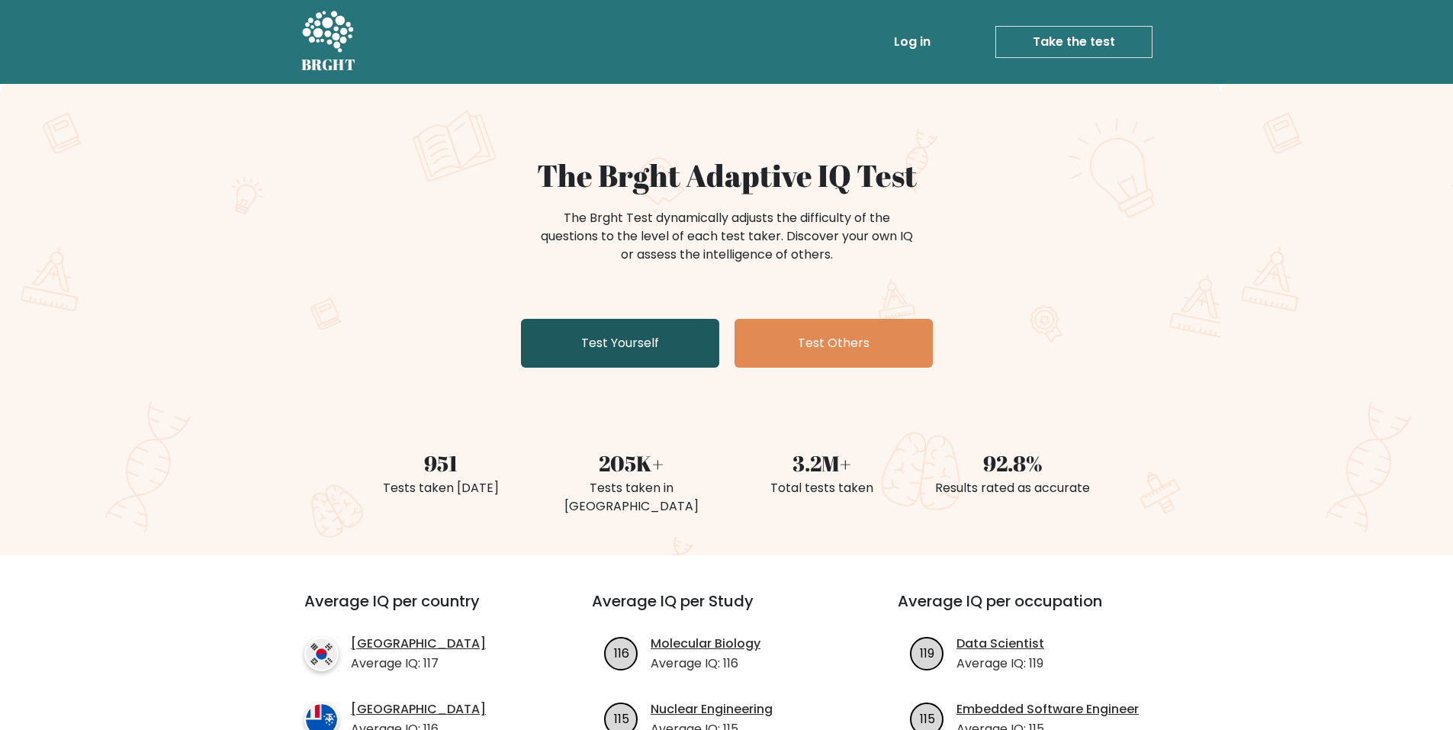
click at [628, 350] on link "Test Yourself" at bounding box center [620, 343] width 198 height 49
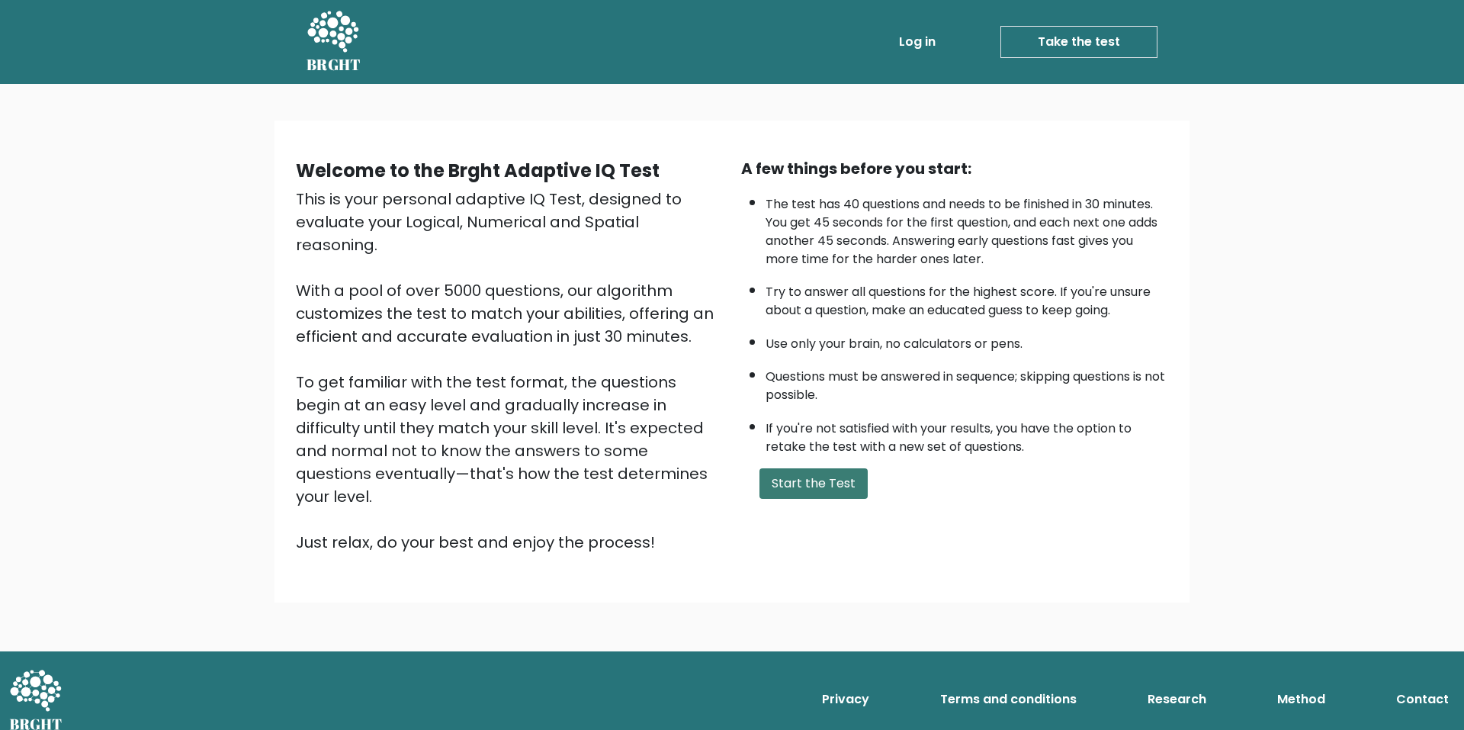
click at [786, 470] on button "Start the Test" at bounding box center [814, 483] width 108 height 31
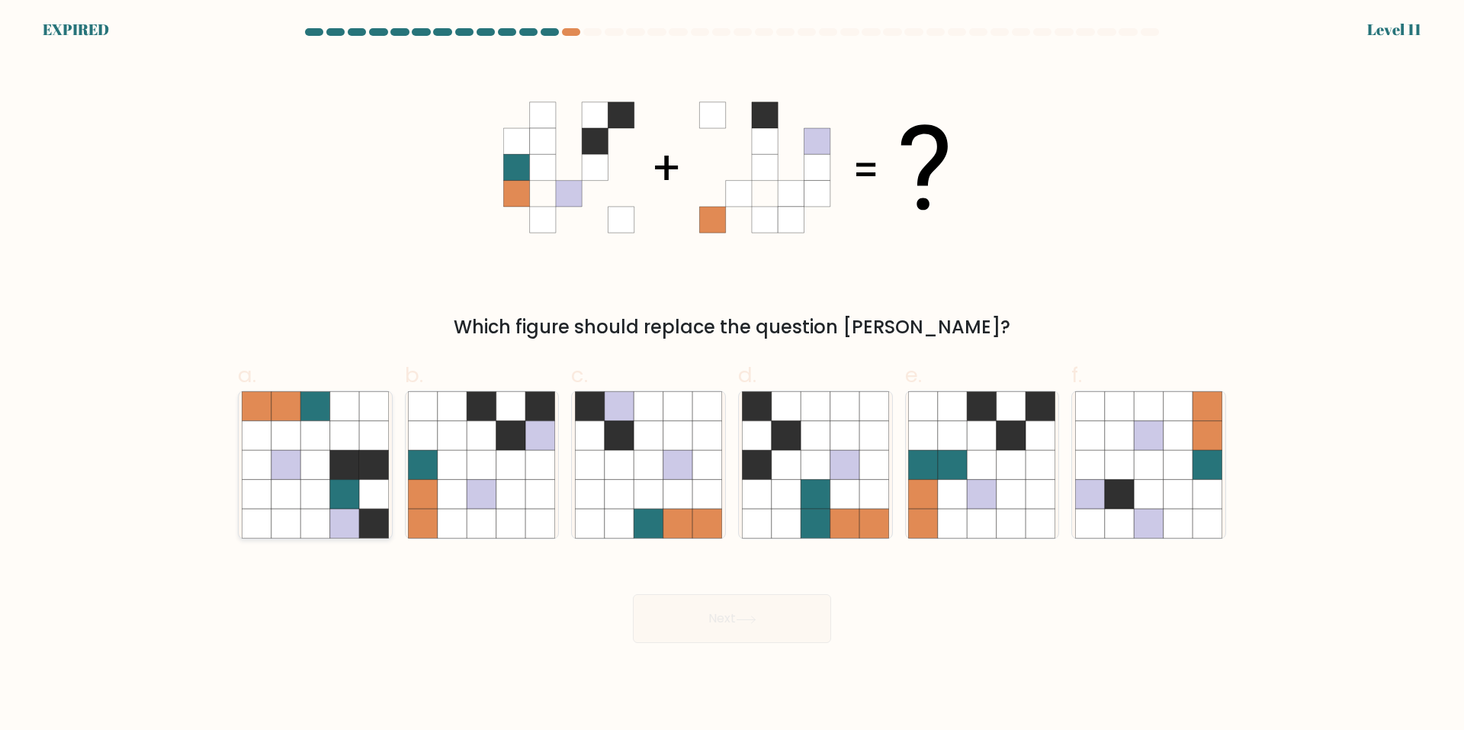
click at [276, 477] on icon at bounding box center [286, 465] width 29 height 29
click at [732, 375] on input "a." at bounding box center [732, 370] width 1 height 10
radio input "true"
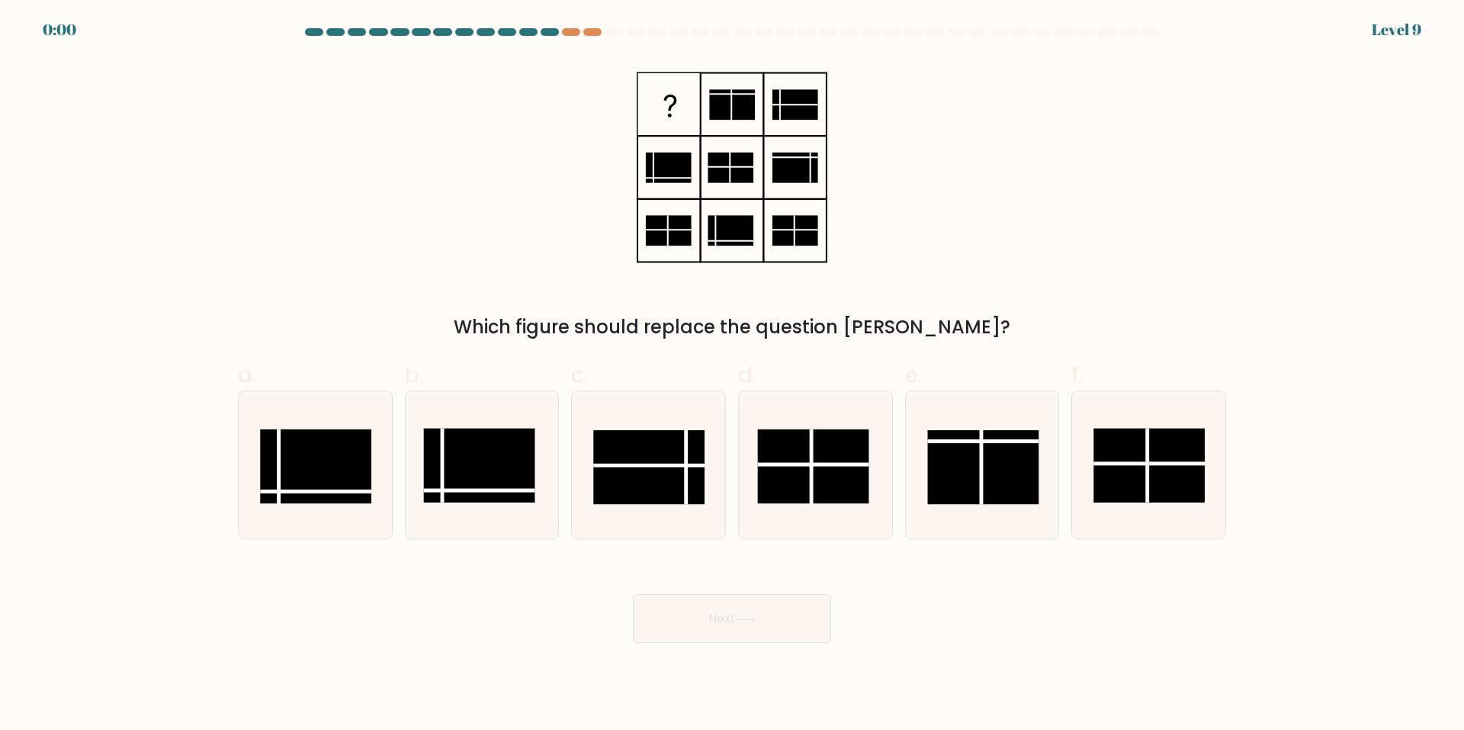
click at [256, 464] on icon at bounding box center [315, 464] width 147 height 147
click at [732, 375] on input "a." at bounding box center [732, 370] width 1 height 10
radio input "true"
click at [325, 443] on rect at bounding box center [316, 466] width 110 height 73
click at [732, 375] on input "a." at bounding box center [732, 370] width 1 height 10
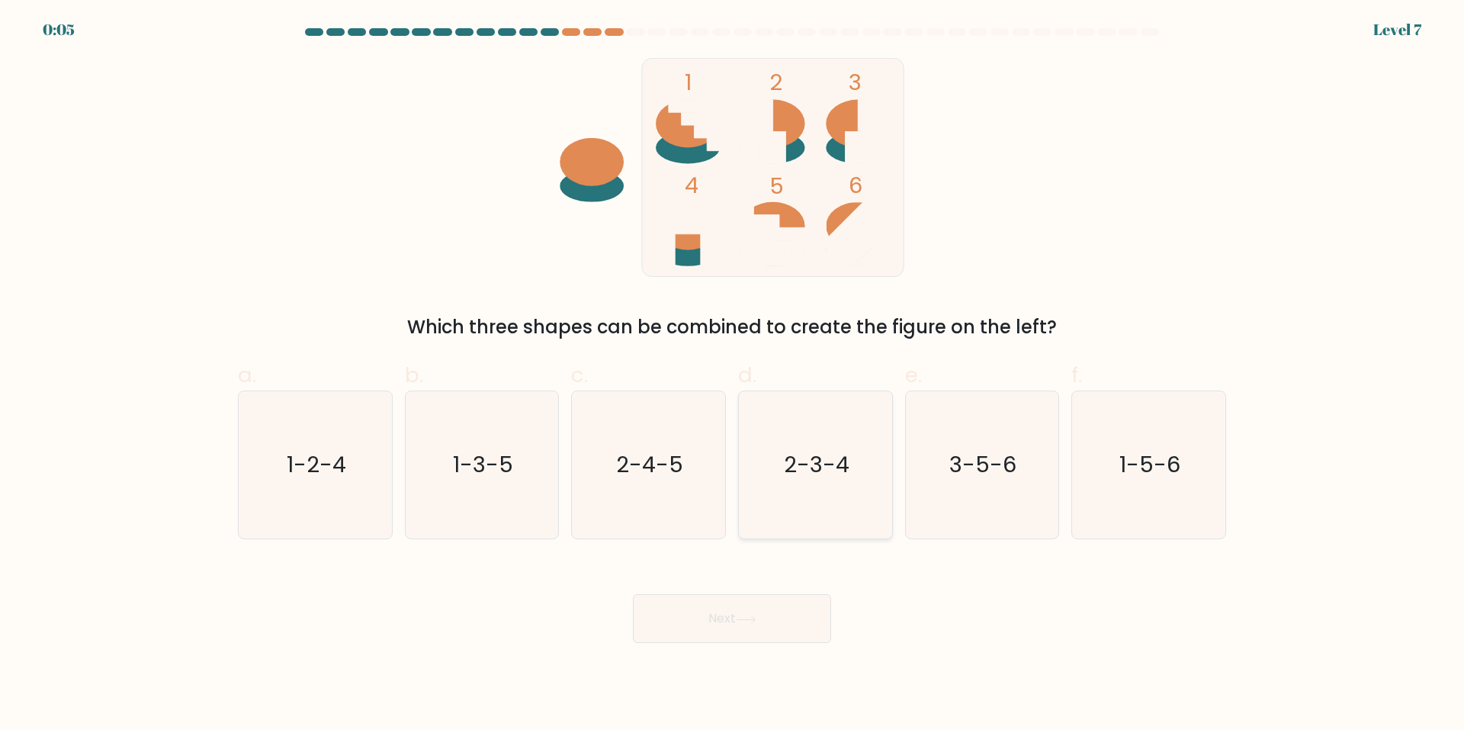
click at [864, 482] on icon "2-3-4" at bounding box center [815, 464] width 147 height 147
click at [733, 375] on input "d. 2-3-4" at bounding box center [732, 370] width 1 height 10
radio input "true"
click at [727, 619] on button "Next" at bounding box center [732, 618] width 198 height 49
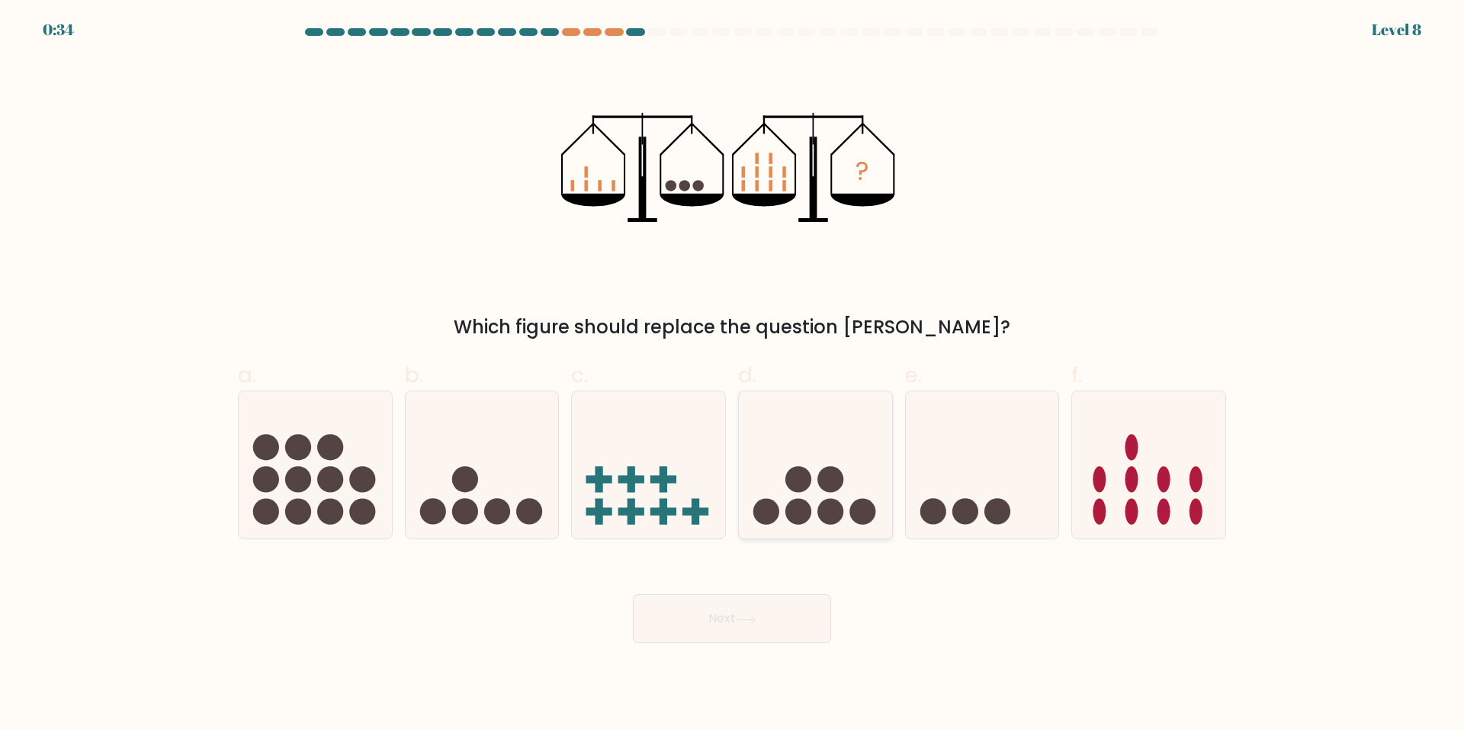
click at [827, 484] on circle at bounding box center [831, 479] width 26 height 26
click at [733, 375] on input "d." at bounding box center [732, 370] width 1 height 10
radio input "true"
click at [783, 619] on button "Next" at bounding box center [732, 618] width 198 height 49
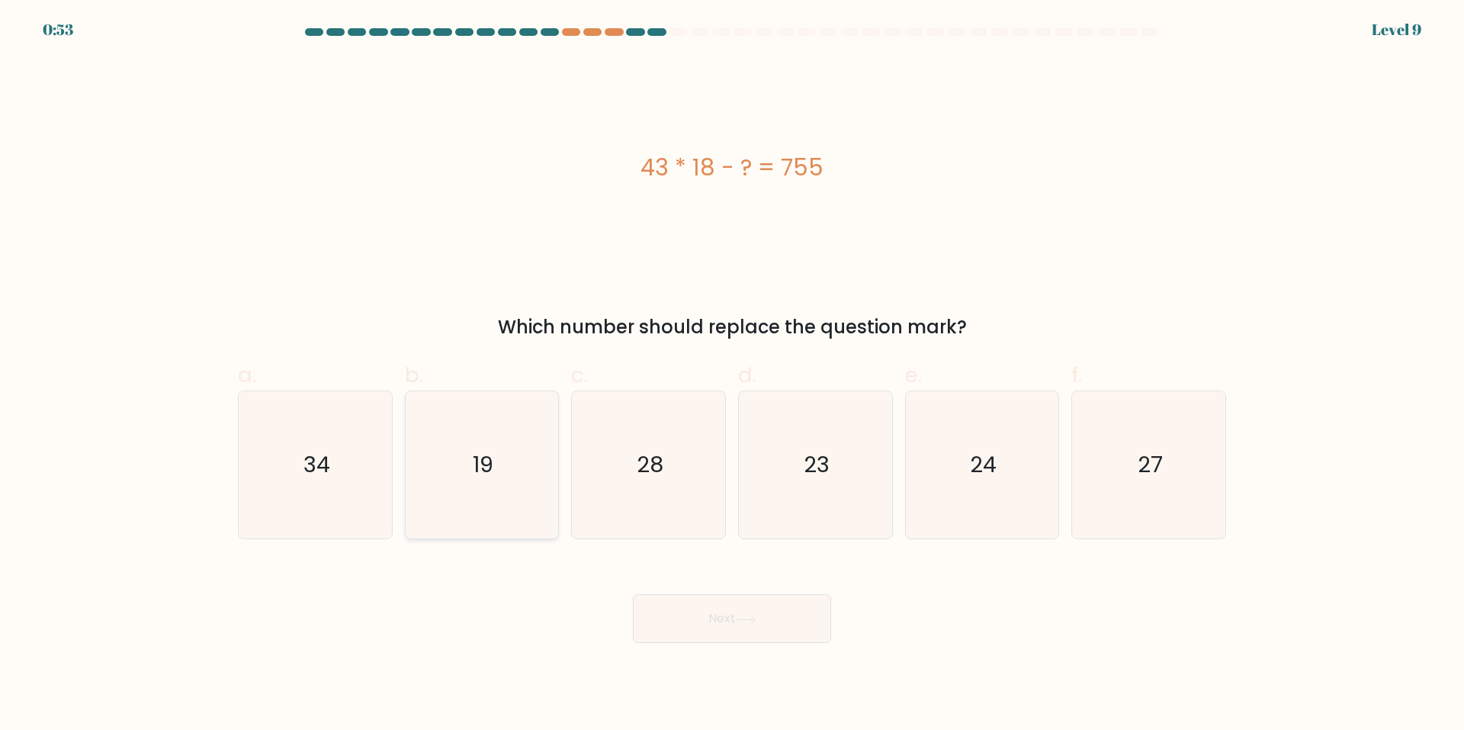
click at [521, 498] on icon "19" at bounding box center [481, 464] width 147 height 147
click at [732, 375] on input "b. 19" at bounding box center [732, 370] width 1 height 10
radio input "true"
click at [697, 626] on button "Next" at bounding box center [732, 618] width 198 height 49
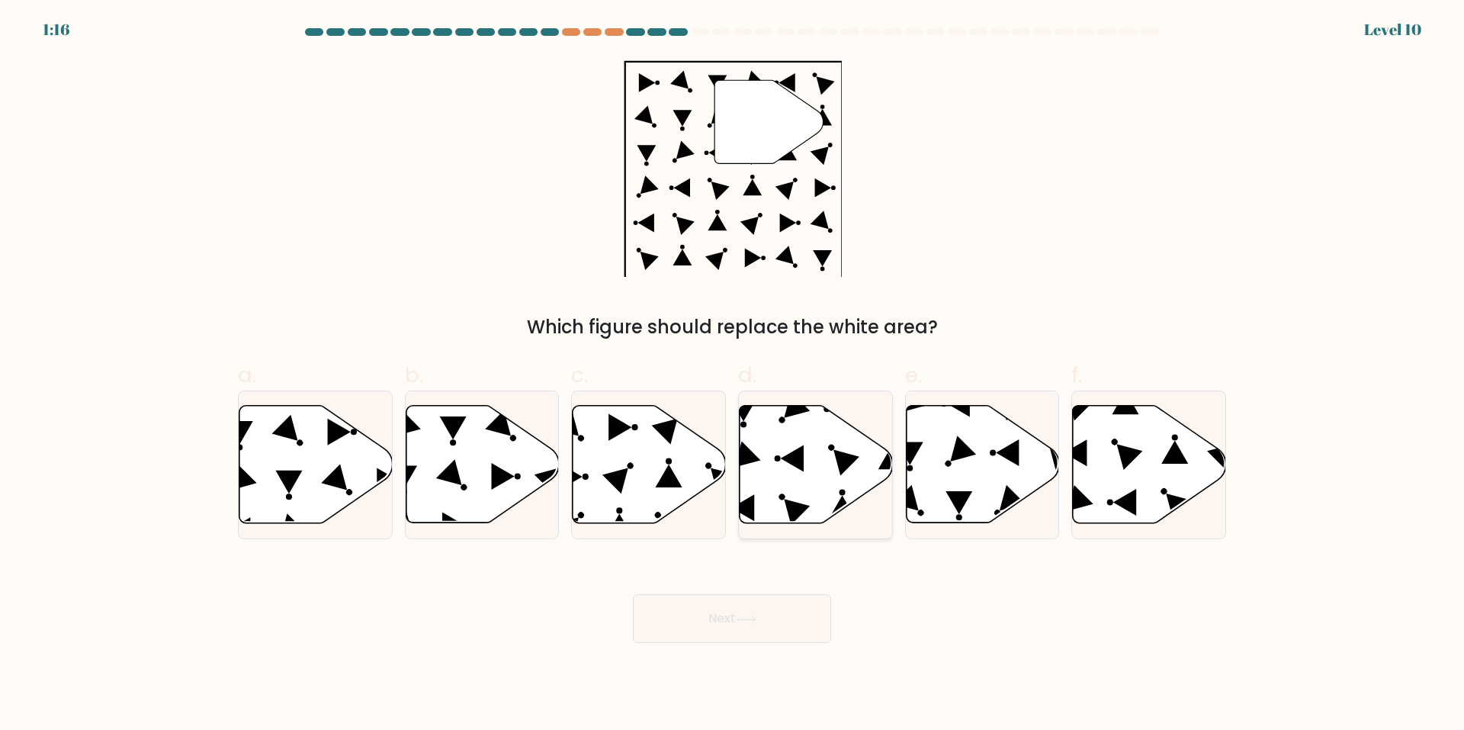
click at [778, 441] on icon at bounding box center [816, 464] width 153 height 117
click at [733, 375] on input "d." at bounding box center [732, 370] width 1 height 10
radio input "true"
click at [779, 614] on button "Next" at bounding box center [732, 618] width 198 height 49
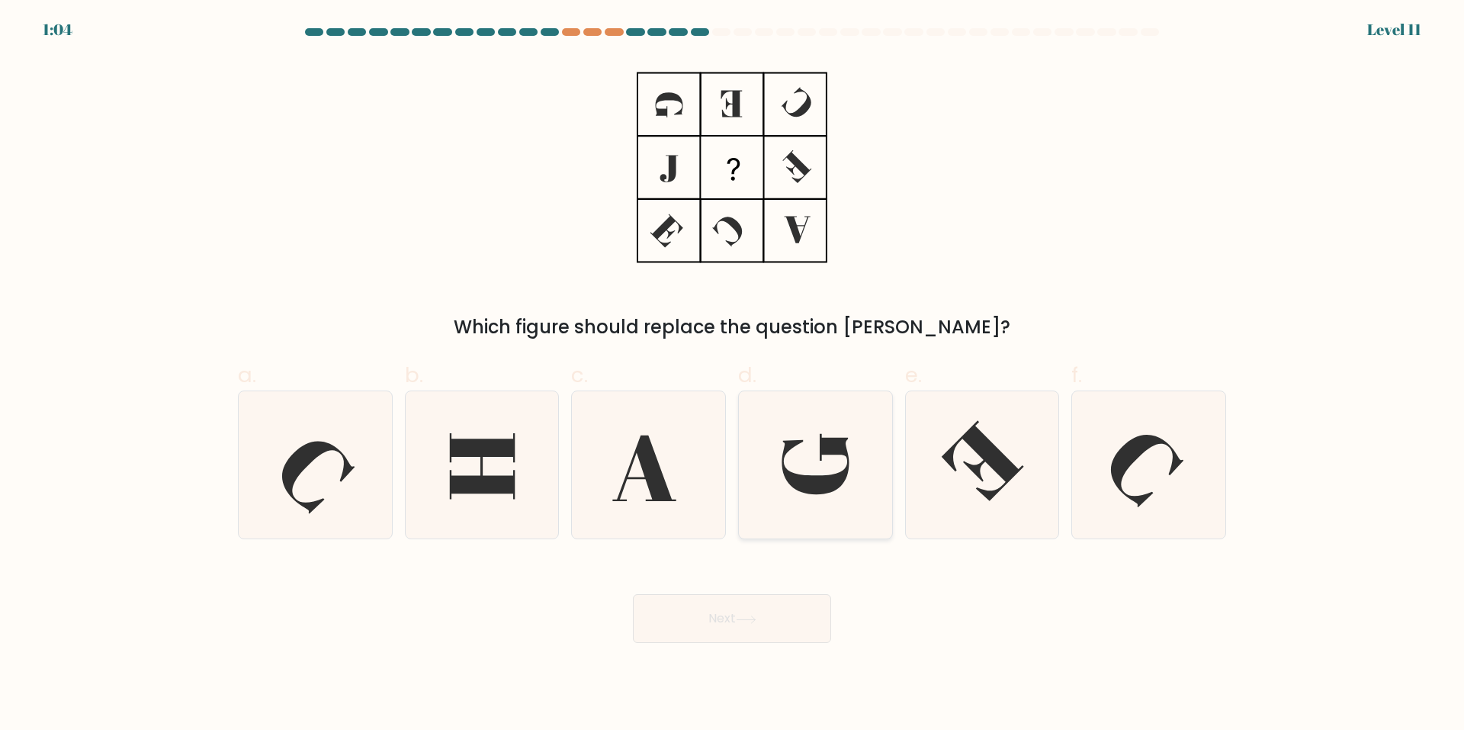
click at [826, 467] on icon at bounding box center [815, 464] width 147 height 147
click at [733, 375] on input "d." at bounding box center [732, 370] width 1 height 10
radio input "true"
click at [779, 641] on button "Next" at bounding box center [732, 618] width 198 height 49
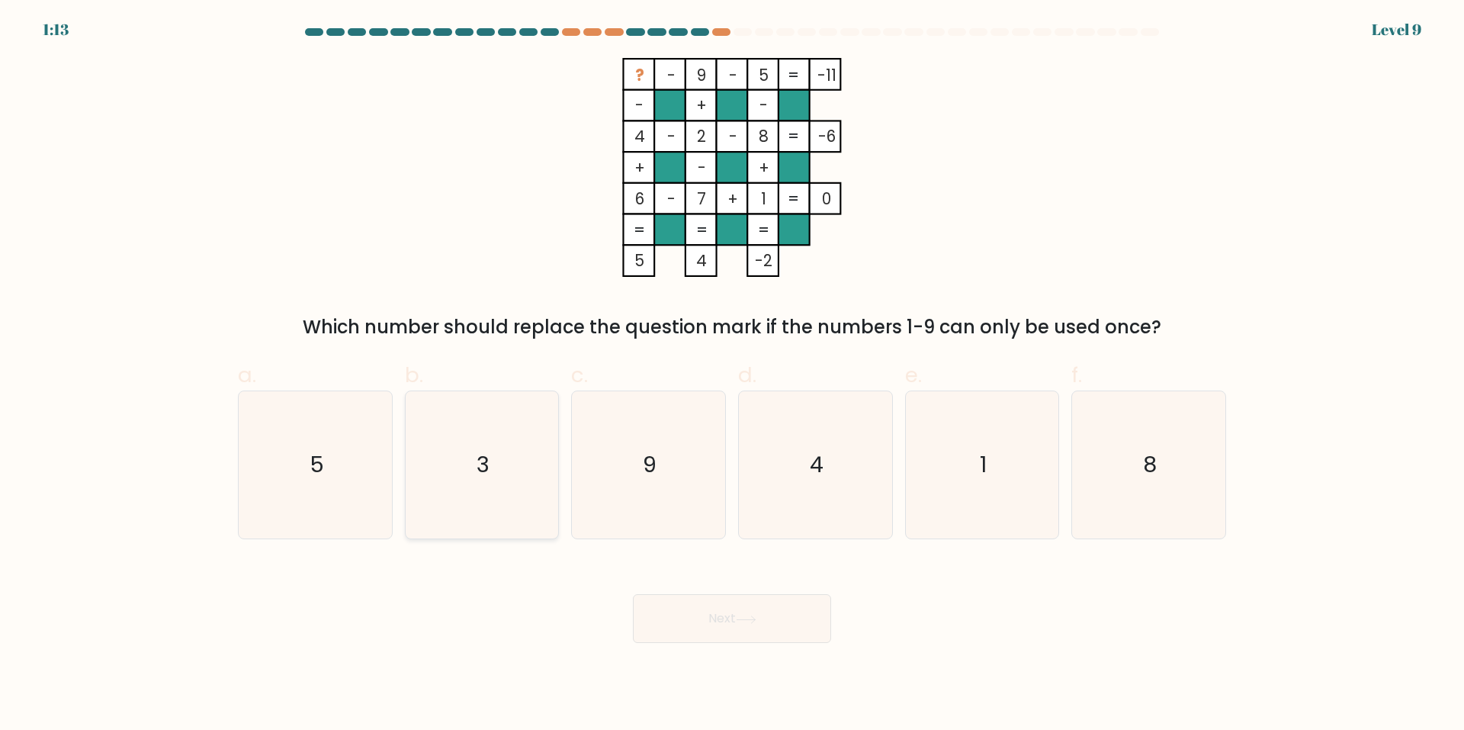
click at [474, 497] on icon "3" at bounding box center [481, 464] width 147 height 147
click at [732, 375] on input "b. 3" at bounding box center [732, 370] width 1 height 10
radio input "true"
click at [772, 633] on button "Next" at bounding box center [732, 618] width 198 height 49
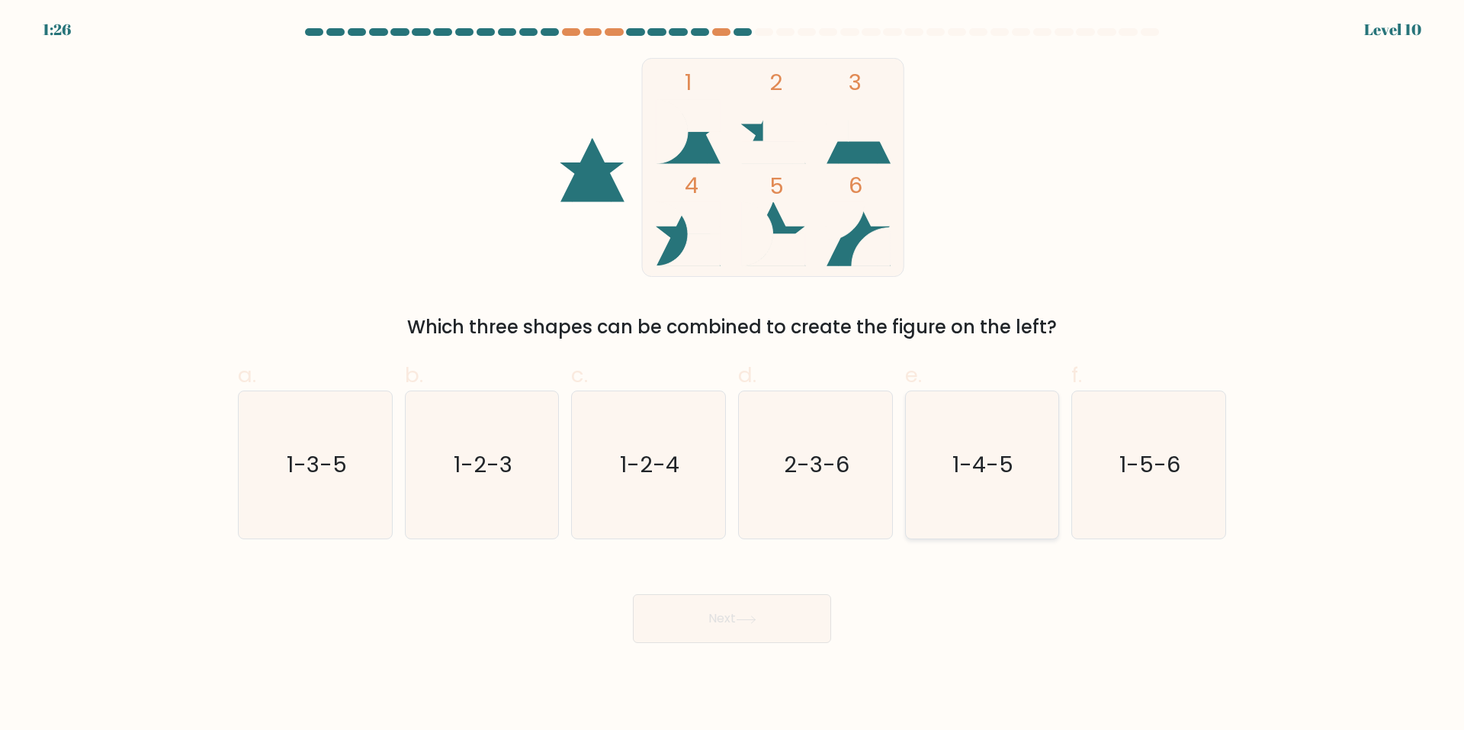
click at [989, 488] on icon "1-4-5" at bounding box center [981, 464] width 147 height 147
click at [733, 375] on input "e. 1-4-5" at bounding box center [732, 370] width 1 height 10
radio input "true"
click at [749, 622] on icon at bounding box center [746, 620] width 21 height 8
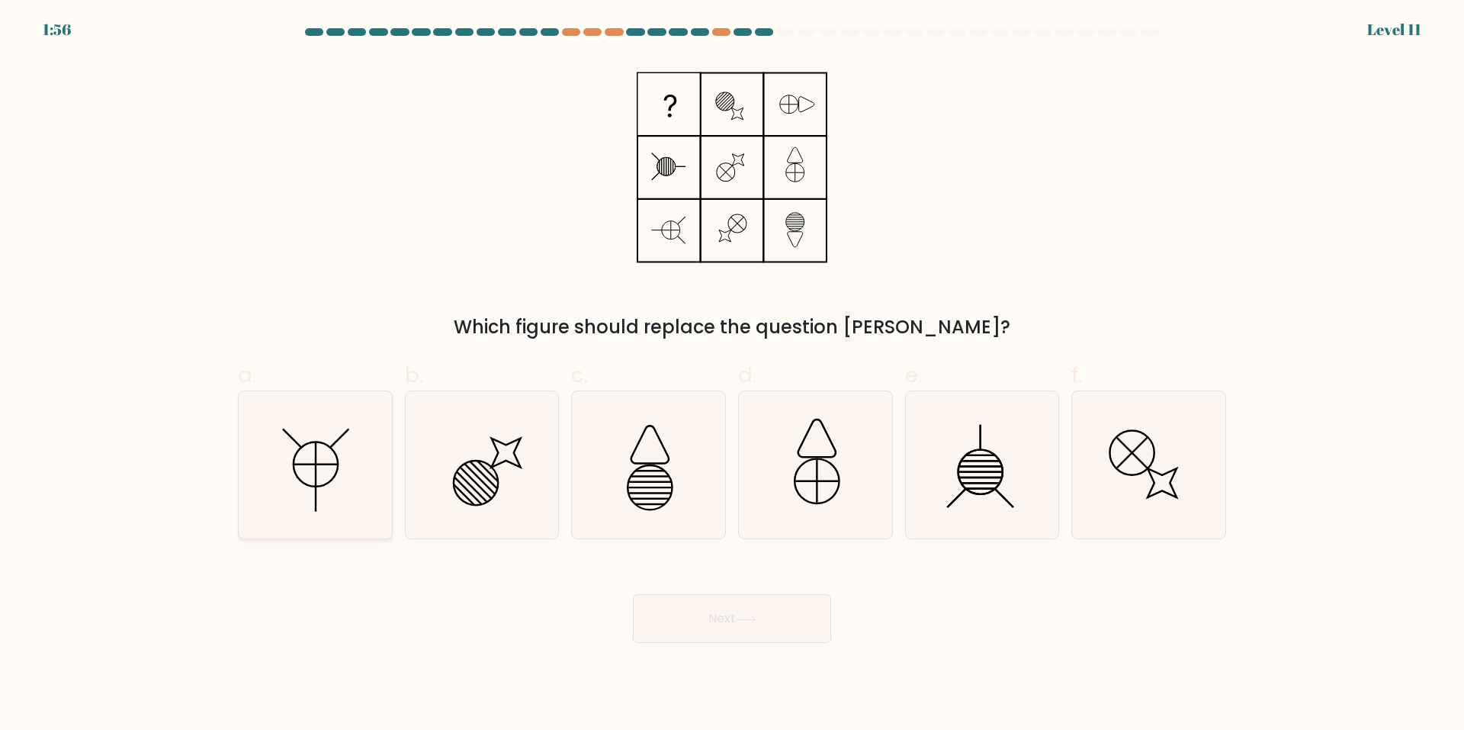
click at [331, 471] on icon at bounding box center [315, 464] width 147 height 147
click at [732, 375] on input "a." at bounding box center [732, 370] width 1 height 10
radio input "true"
click at [722, 614] on button "Next" at bounding box center [732, 618] width 198 height 49
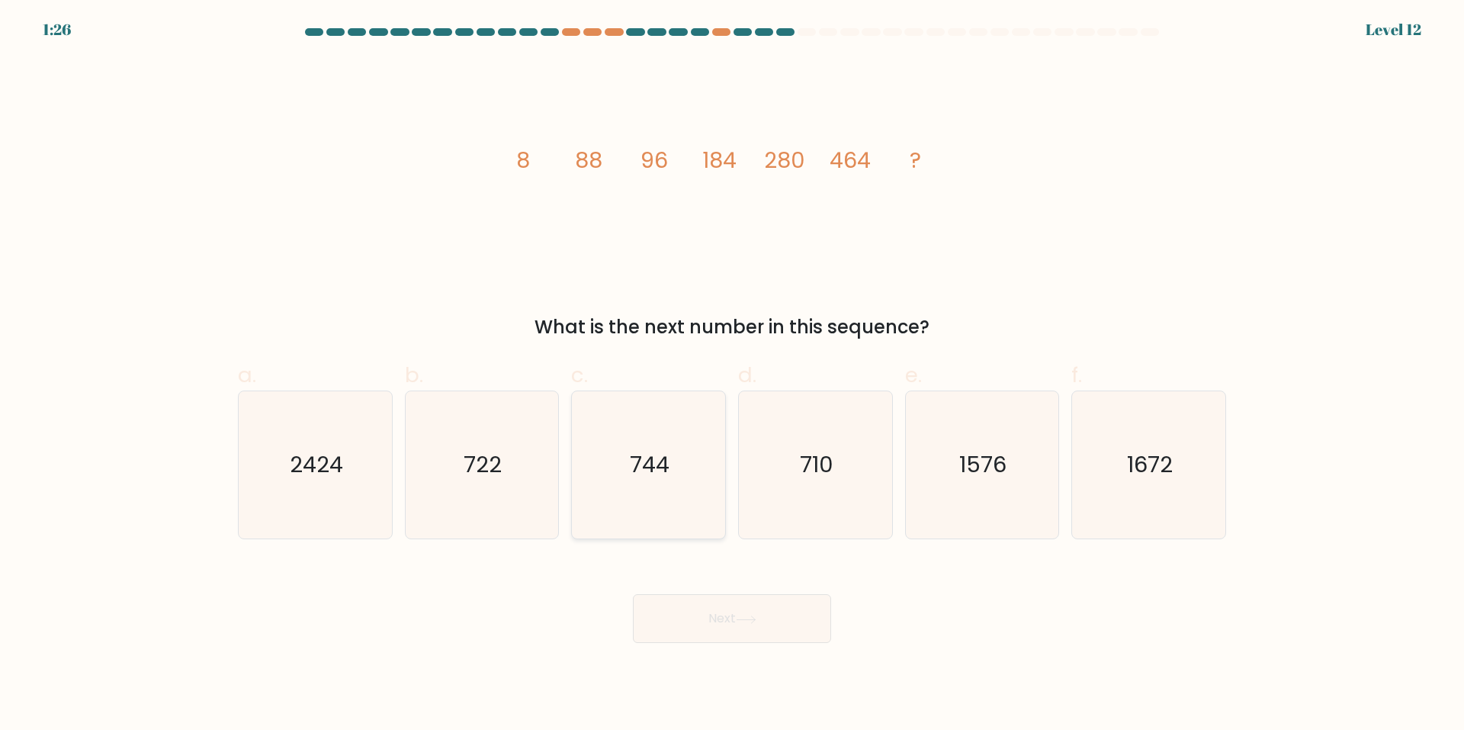
click at [690, 471] on icon "744" at bounding box center [648, 464] width 147 height 147
click at [732, 375] on input "c. 744" at bounding box center [732, 370] width 1 height 10
radio input "true"
click at [714, 612] on button "Next" at bounding box center [732, 618] width 198 height 49
